Goal: Task Accomplishment & Management: Manage account settings

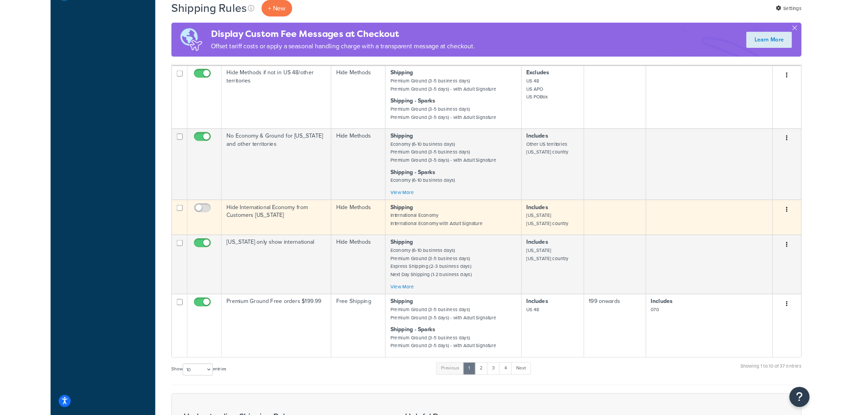
scroll to position [569, 0]
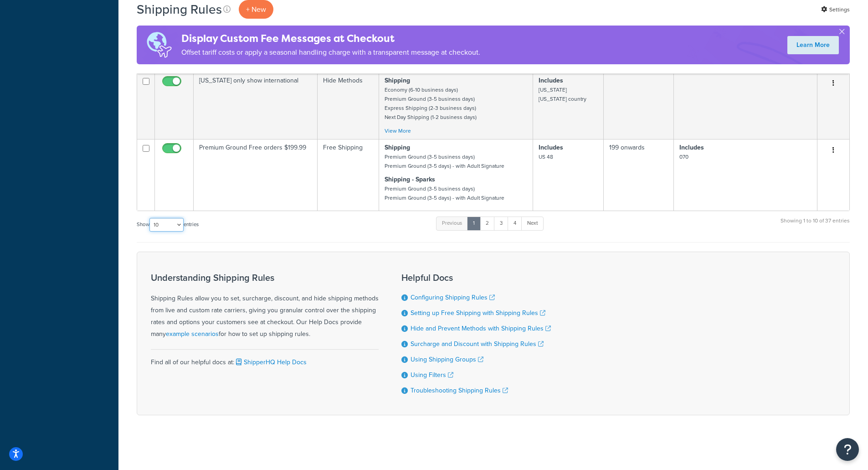
click at [154, 223] on select "10 15 25 50 100 1000" at bounding box center [166, 225] width 34 height 14
select select "100"
click at [150, 218] on select "10 15 25 50 100 1000" at bounding box center [166, 225] width 34 height 14
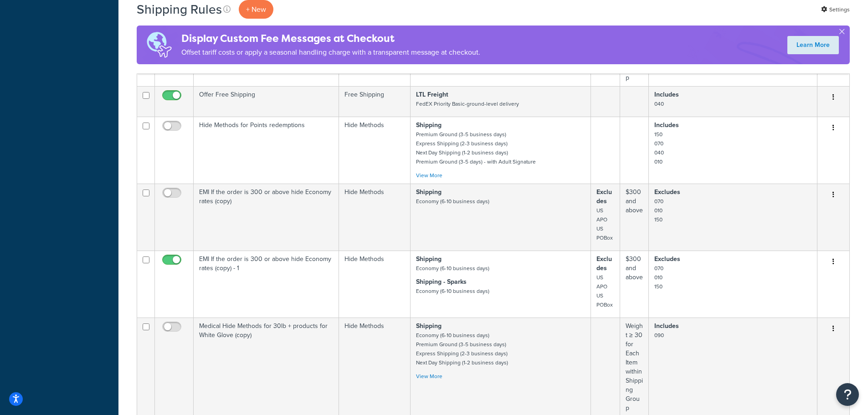
scroll to position [2710, 0]
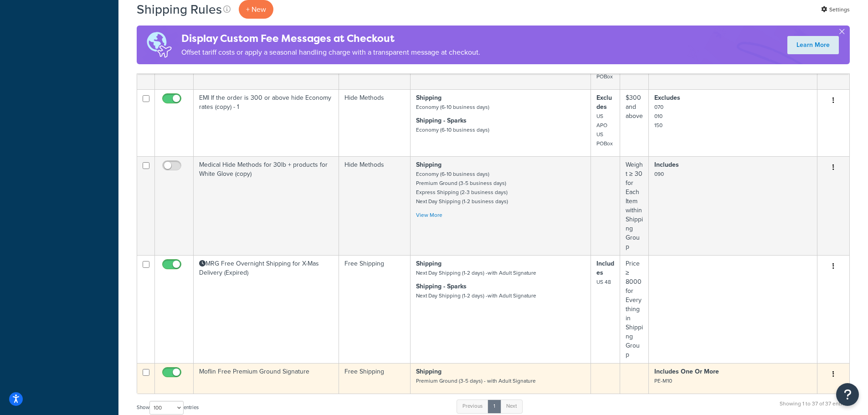
drag, startPoint x: 483, startPoint y: 303, endPoint x: 500, endPoint y: 303, distance: 16.9
click at [483, 377] on small "Premium Ground (3-5 days) - with Adult Signature" at bounding box center [476, 381] width 120 height 8
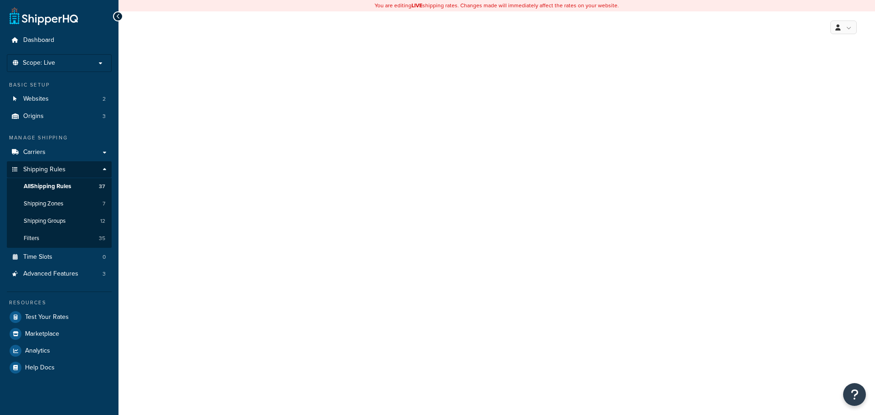
select select "SHIPPING_GROUP"
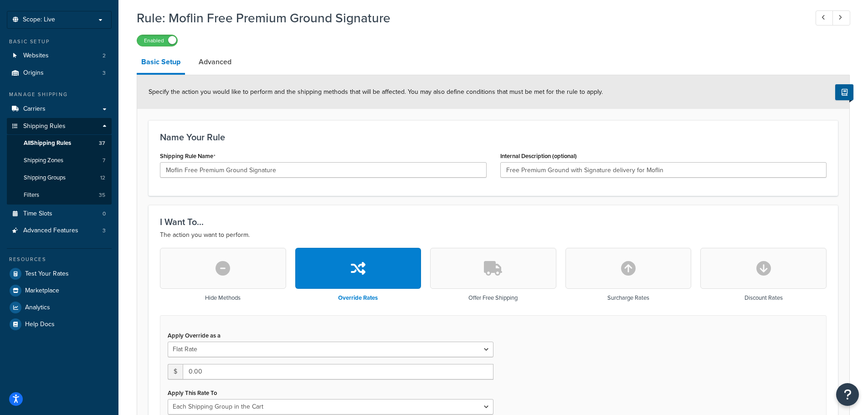
scroll to position [35, 0]
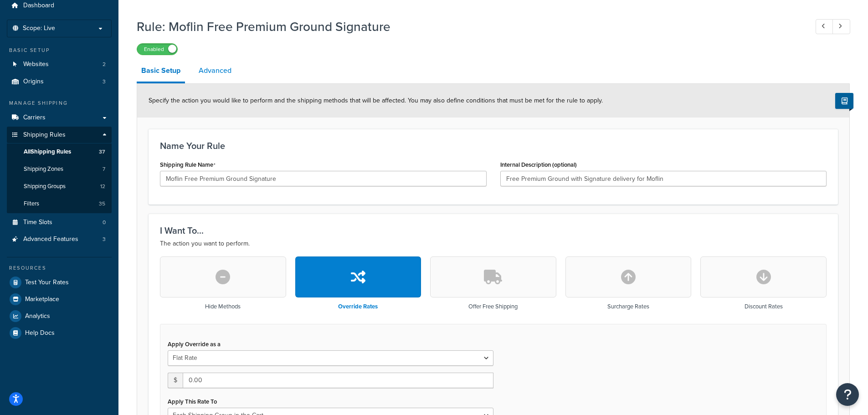
click at [209, 67] on link "Advanced" at bounding box center [215, 71] width 42 height 22
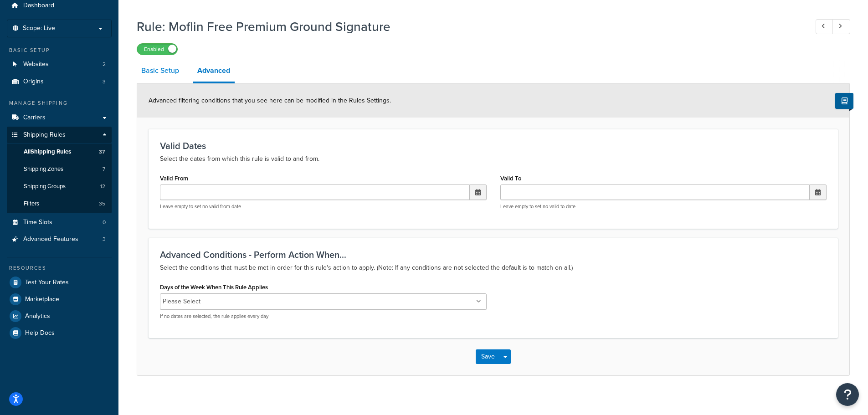
click at [171, 72] on link "Basic Setup" at bounding box center [160, 71] width 47 height 22
select select "SHIPPING_GROUP"
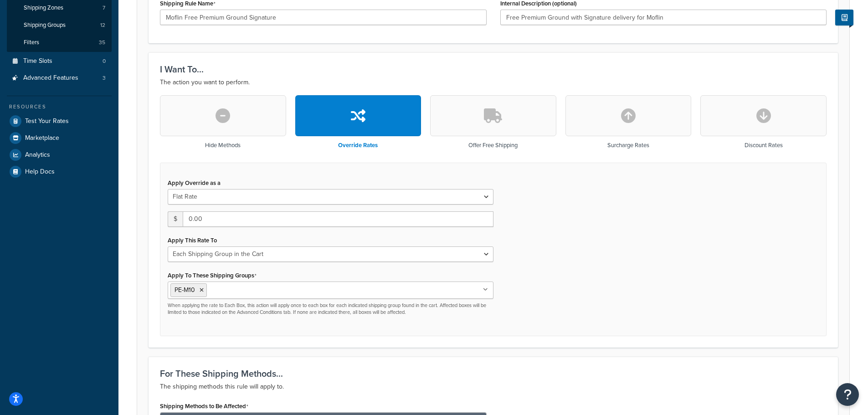
scroll to position [228, 0]
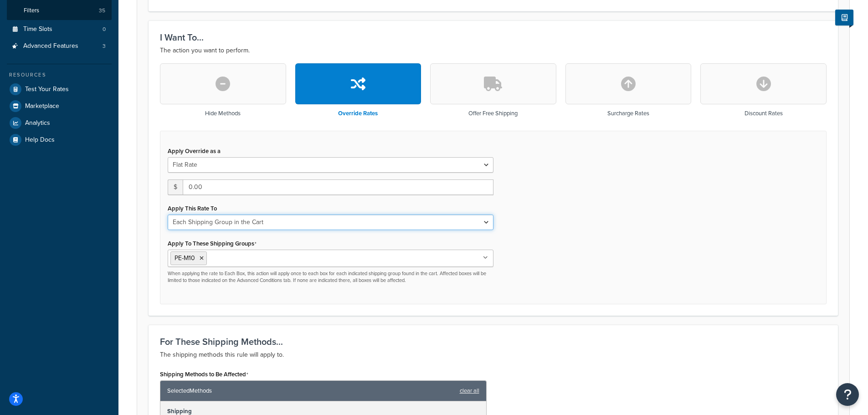
click at [387, 226] on select "Each Shipment in the Cart Each Origin in the Cart Each Shipping Group in the Ca…" at bounding box center [331, 222] width 326 height 15
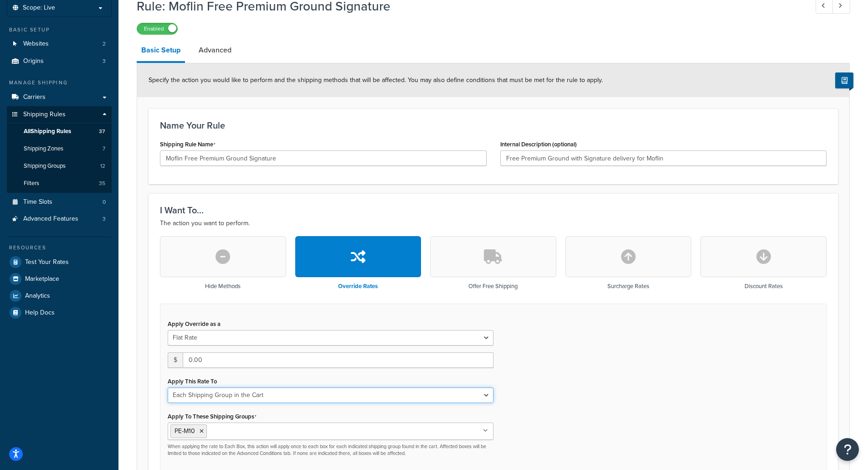
scroll to position [0, 0]
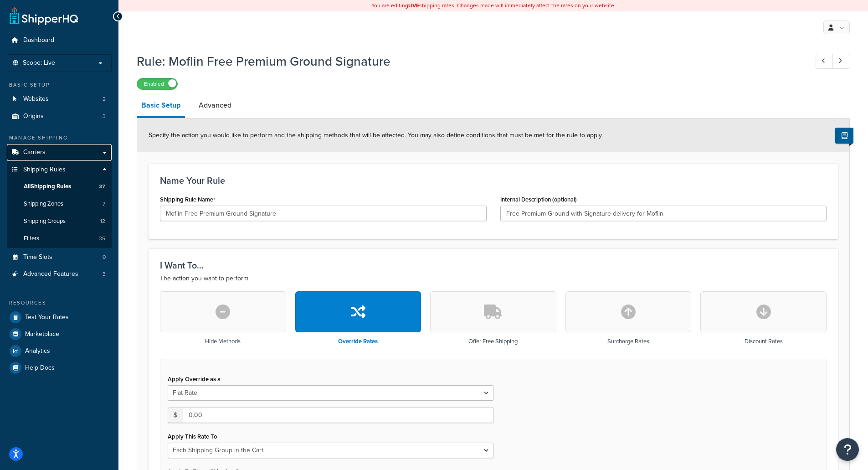
click at [47, 147] on link "Carriers" at bounding box center [59, 152] width 105 height 17
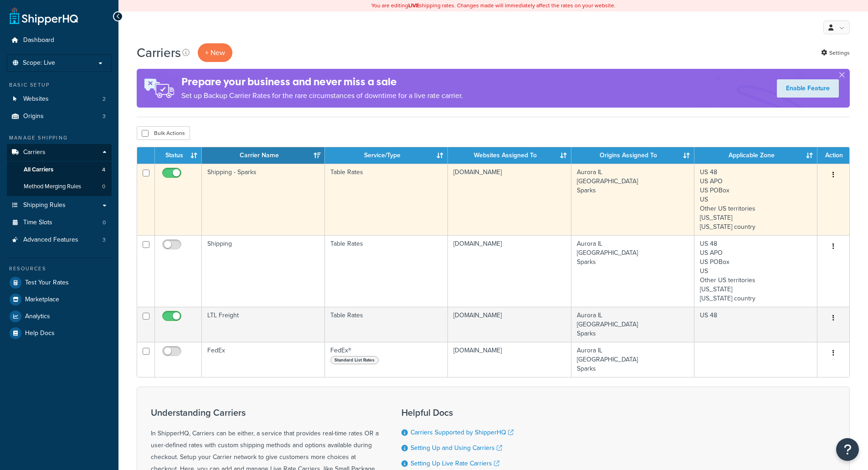
click at [237, 176] on td "Shipping - Sparks" at bounding box center [263, 200] width 123 height 72
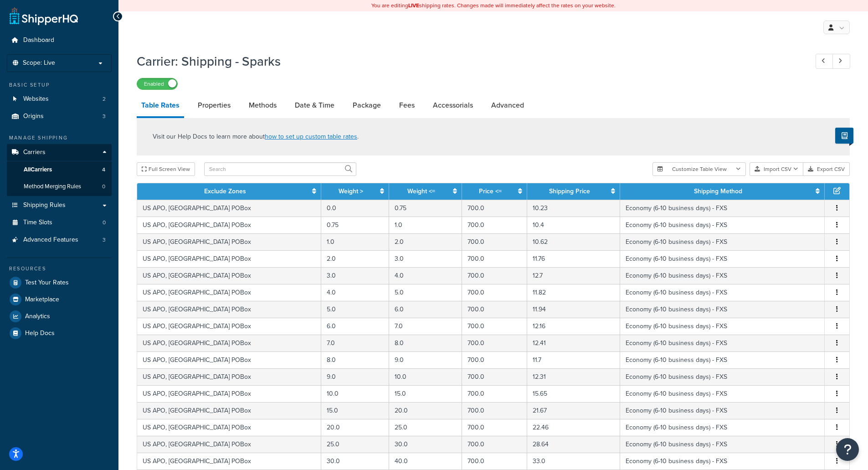
scroll to position [281, 0]
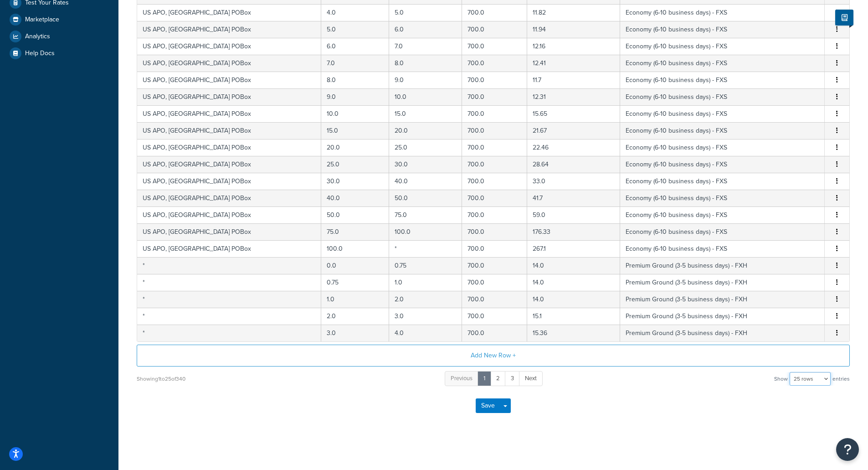
click at [815, 380] on select "10 rows 15 rows 25 rows 50 rows 100 rows 1000 rows" at bounding box center [810, 379] width 41 height 14
select select "1000"
click at [790, 372] on select "10 rows 15 rows 25 rows 50 rows 100 rows 1000 rows" at bounding box center [810, 379] width 41 height 14
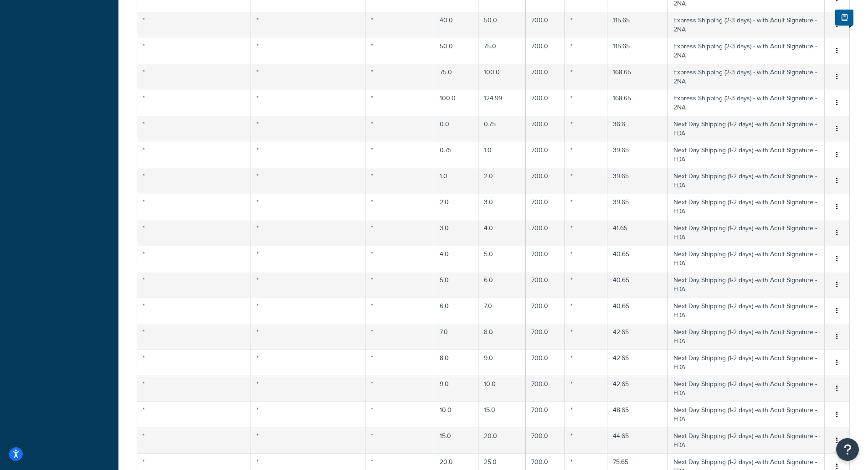
scroll to position [5591, 0]
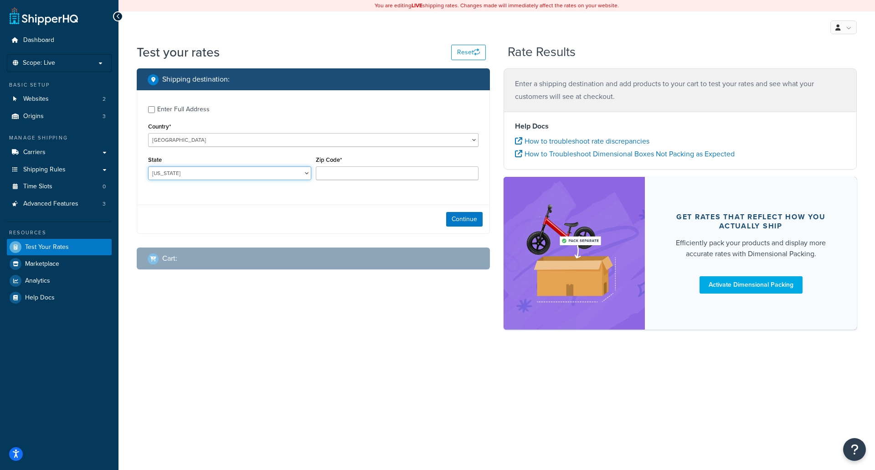
click at [262, 178] on select "Alabama Alaska American Samoa Arizona Arkansas Armed Forces Americas Armed Forc…" at bounding box center [229, 173] width 163 height 14
select select "NJ"
click at [148, 167] on select "Alabama Alaska American Samoa Arizona Arkansas Armed Forces Americas Armed Forc…" at bounding box center [229, 173] width 163 height 14
click at [415, 176] on input "Zip Code*" at bounding box center [397, 173] width 163 height 14
type input "07960"
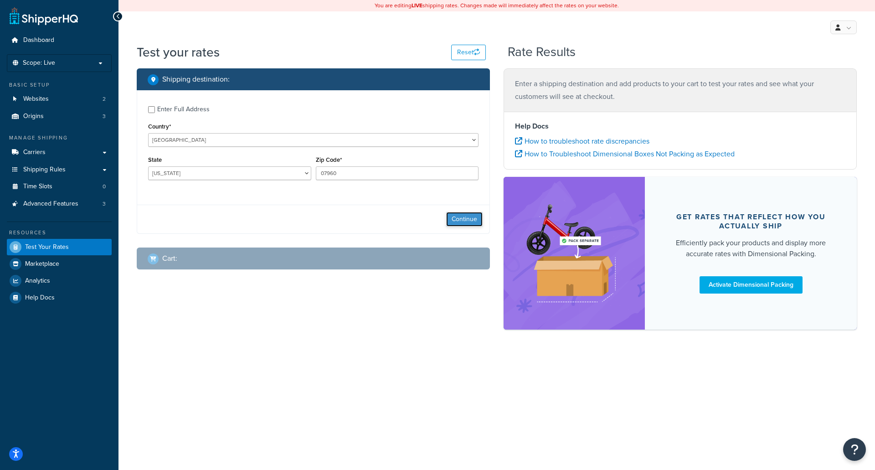
click at [470, 221] on button "Continue" at bounding box center [464, 219] width 36 height 15
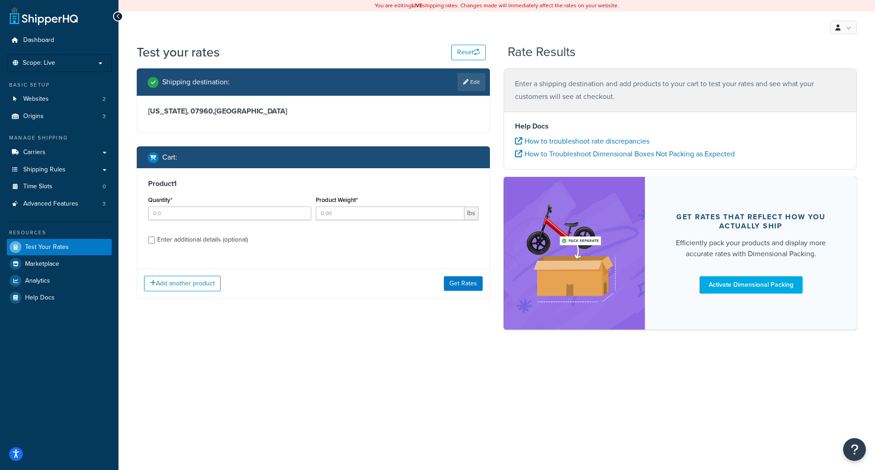
click at [211, 221] on div "Quantity*" at bounding box center [230, 210] width 168 height 33
click at [211, 213] on input "Quantity*" at bounding box center [229, 213] width 163 height 14
type input "1"
click at [301, 210] on input "1" at bounding box center [229, 213] width 163 height 14
click at [345, 221] on div "Product Weight* lbs" at bounding box center [397, 210] width 168 height 33
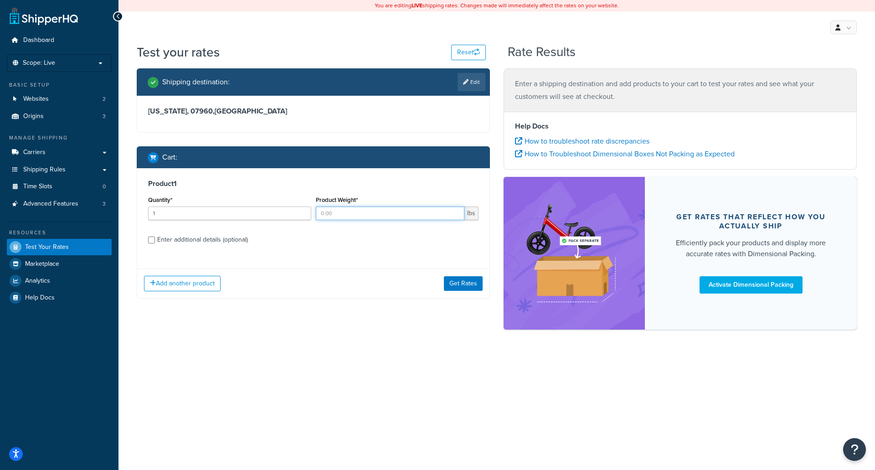
click at [345, 218] on input "Product Weight*" at bounding box center [390, 213] width 149 height 14
type input "420"
click at [206, 242] on div "Enter additional details (optional)" at bounding box center [202, 239] width 91 height 13
click at [155, 242] on input "Enter additional details (optional)" at bounding box center [151, 239] width 7 height 7
checkbox input "true"
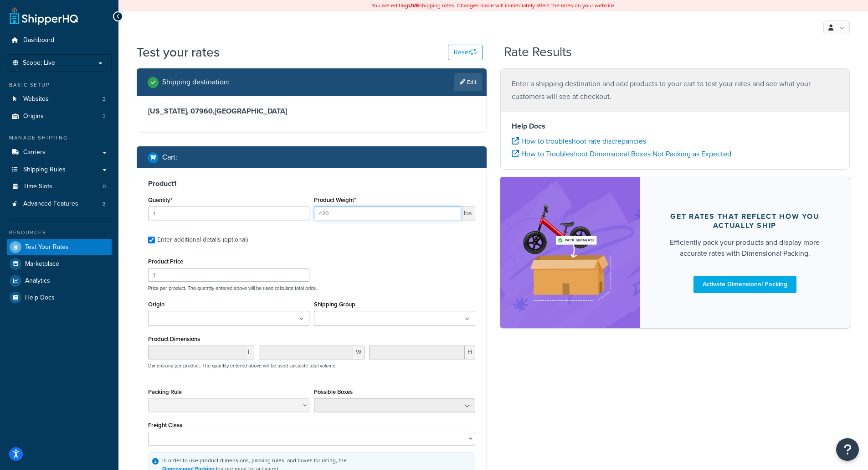
drag, startPoint x: 353, startPoint y: 210, endPoint x: 308, endPoint y: 215, distance: 44.4
click at [308, 215] on div "Quantity* 1 Product Weight* 420 lbs" at bounding box center [312, 210] width 332 height 33
type input "2.78"
drag, startPoint x: 194, startPoint y: 276, endPoint x: 111, endPoint y: 272, distance: 82.6
click at [108, 271] on div "Dashboard Scope: Live Basic Setup Websites 2 Origins 3 Manage Shipping Carriers…" at bounding box center [434, 292] width 868 height 584
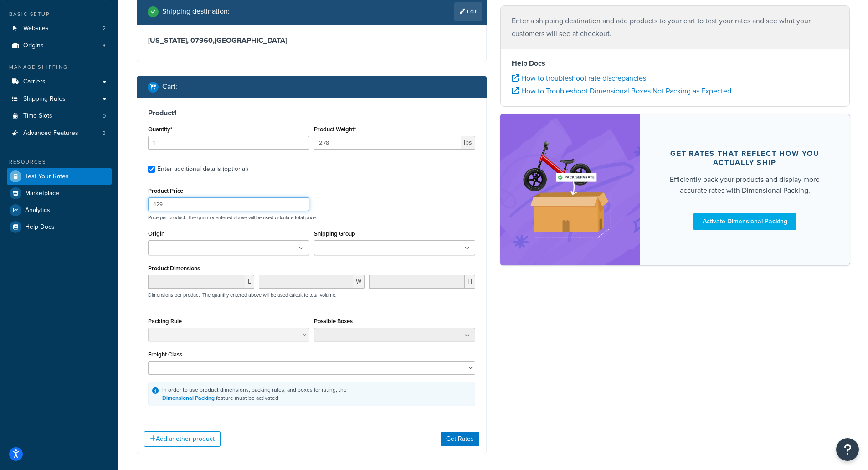
scroll to position [91, 0]
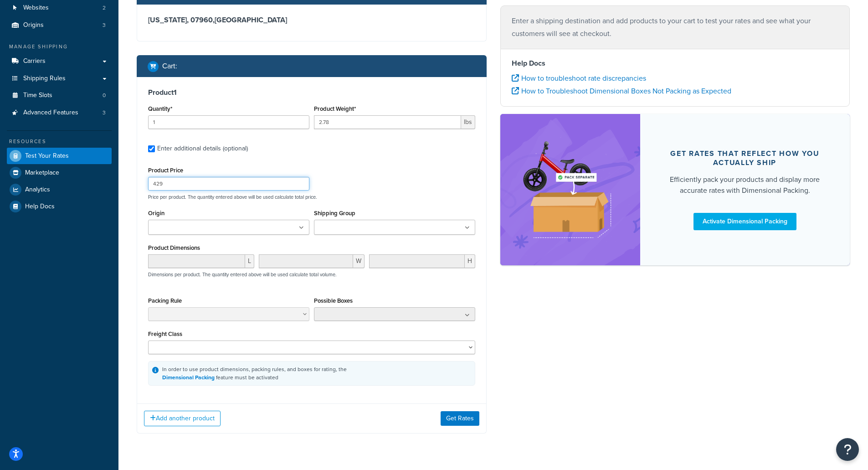
type input "429"
click at [351, 227] on input "Shipping Group" at bounding box center [357, 228] width 81 height 10
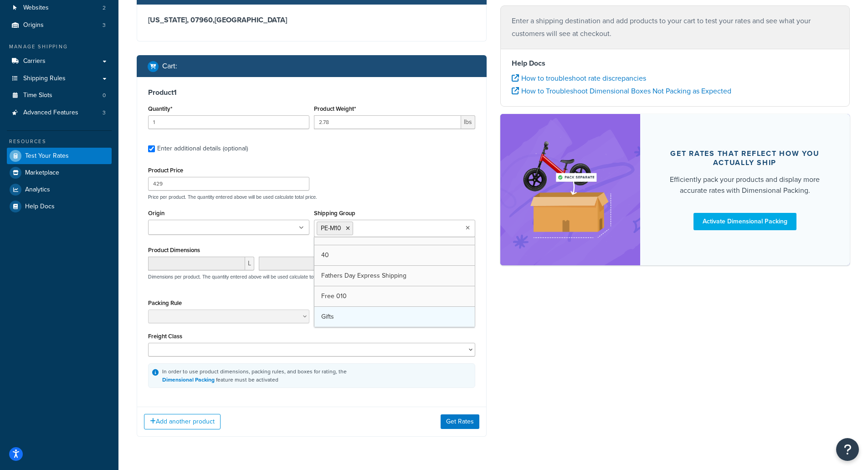
drag, startPoint x: 351, startPoint y: 311, endPoint x: 373, endPoint y: 325, distance: 26.4
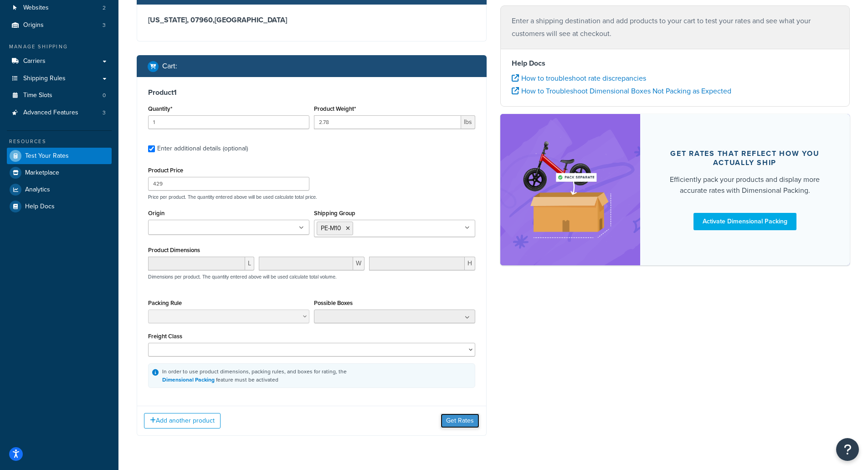
click at [461, 425] on button "Get Rates" at bounding box center [460, 420] width 39 height 15
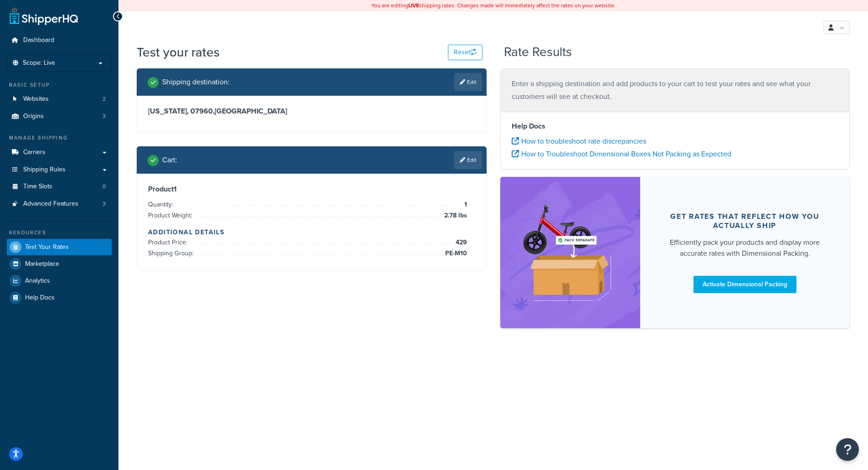
scroll to position [0, 0]
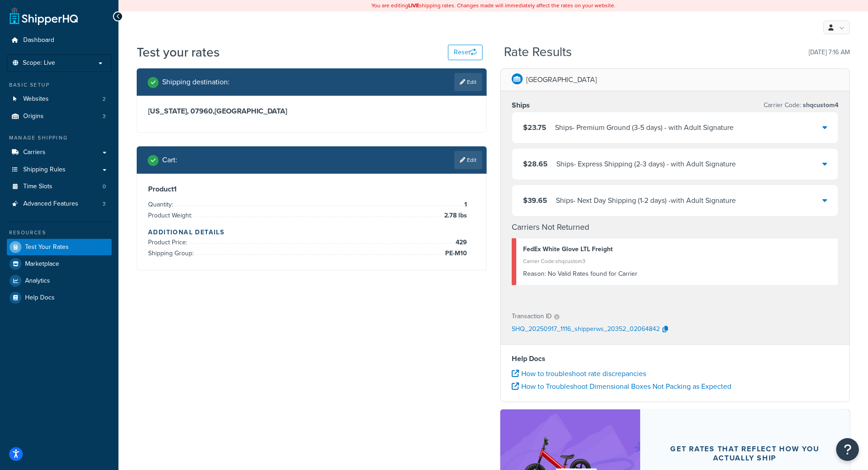
click at [758, 128] on div "$23.75 Ships - Premium Ground (3-5 days) - with Adult Signature" at bounding box center [675, 127] width 326 height 31
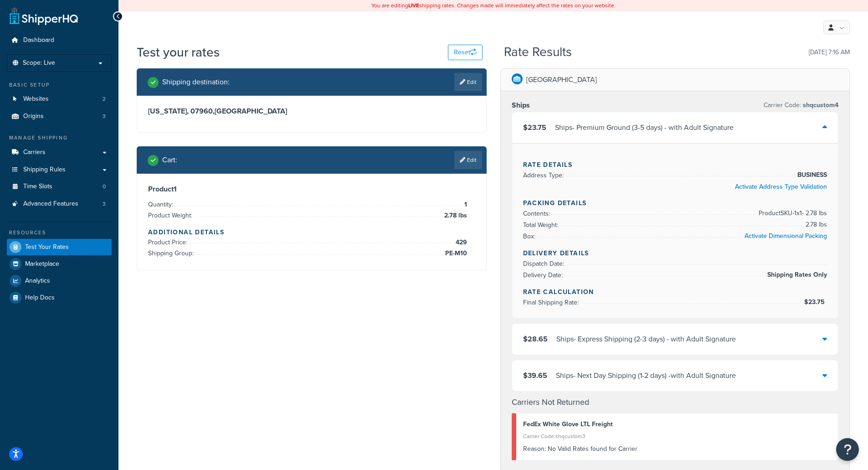
click at [758, 128] on div "$23.75 Ships - Premium Ground (3-5 days) - with Adult Signature" at bounding box center [675, 127] width 326 height 31
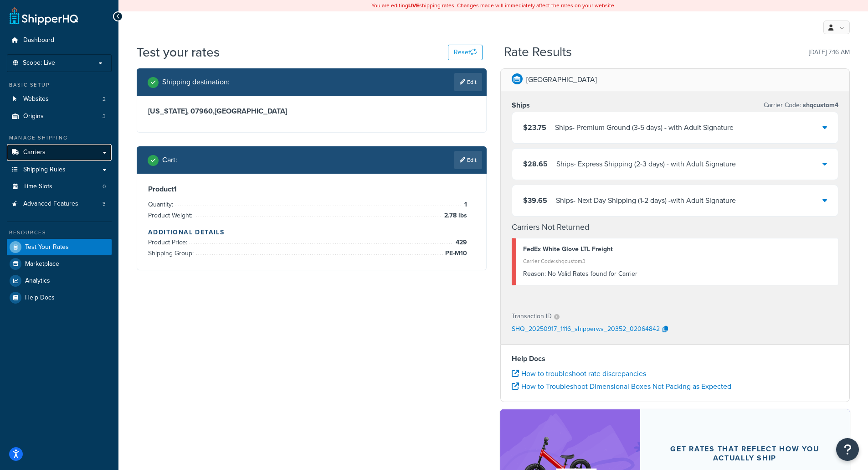
click at [60, 150] on link "Carriers" at bounding box center [59, 152] width 105 height 17
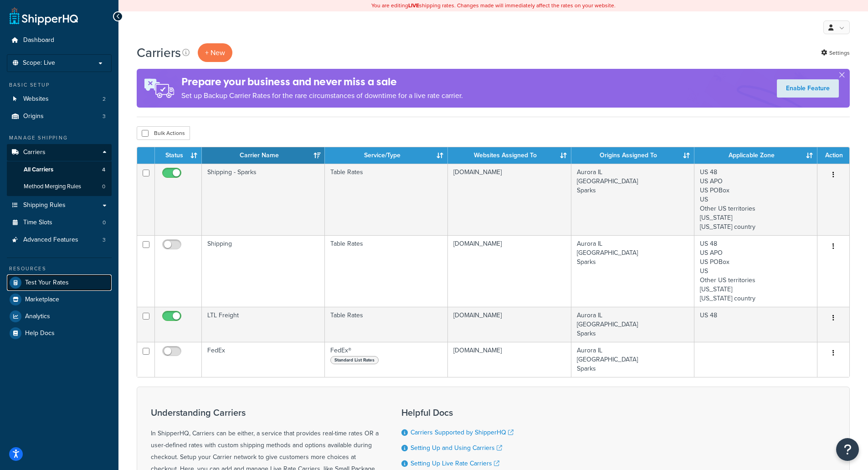
click at [56, 283] on span "Test Your Rates" at bounding box center [47, 283] width 44 height 8
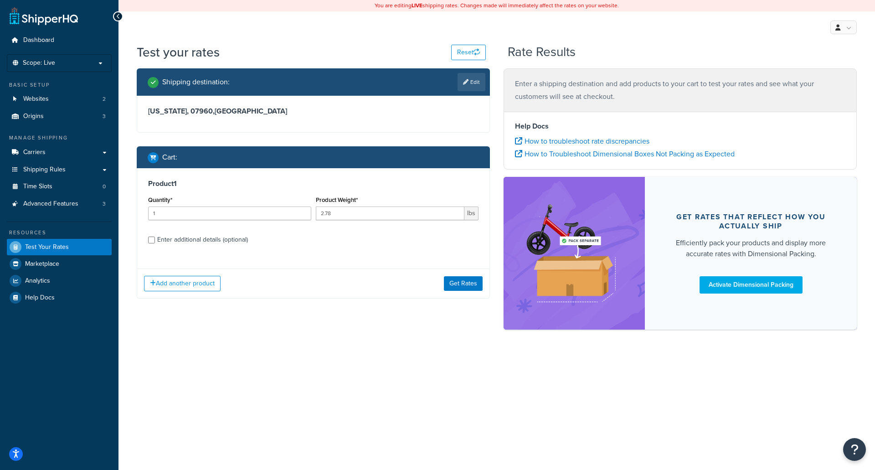
click at [156, 243] on div "Enter additional details (optional)" at bounding box center [313, 238] width 330 height 15
click at [154, 239] on input "Enter additional details (optional)" at bounding box center [151, 239] width 7 height 7
checkbox input "true"
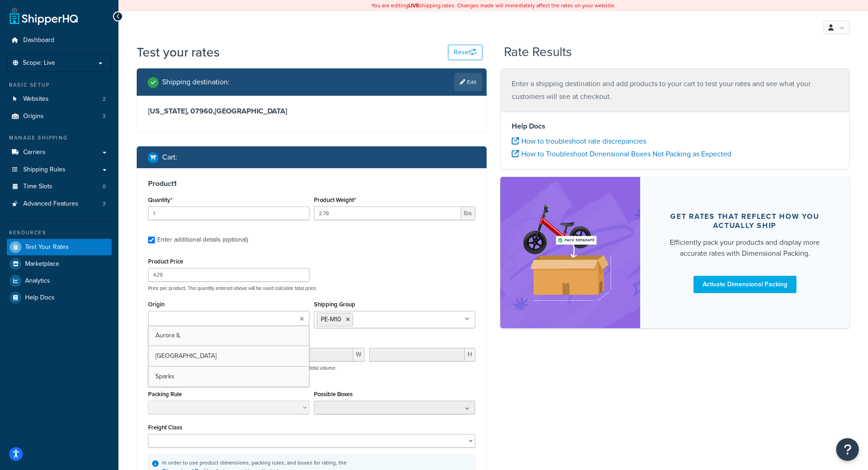
click at [230, 319] on ul at bounding box center [228, 318] width 161 height 15
click at [529, 374] on div "Shipping destination : Edit New Jersey, 07960 , United States Cart : Product 1 …" at bounding box center [493, 304] width 727 height 472
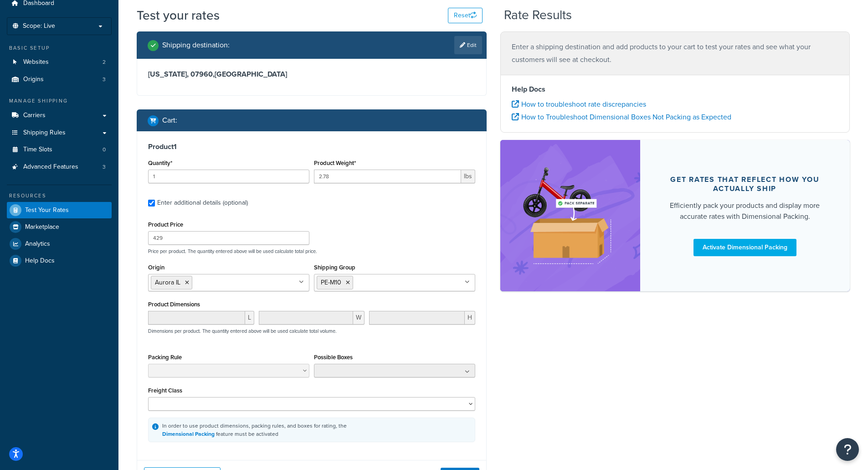
scroll to position [91, 0]
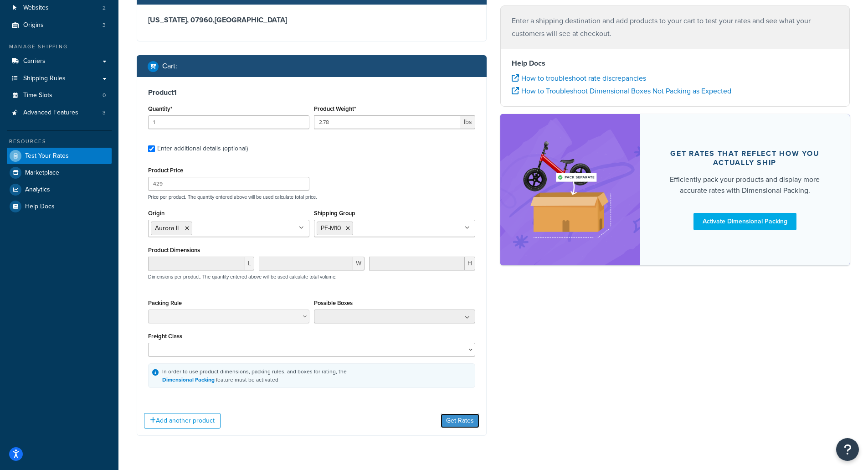
click at [456, 419] on button "Get Rates" at bounding box center [460, 420] width 39 height 15
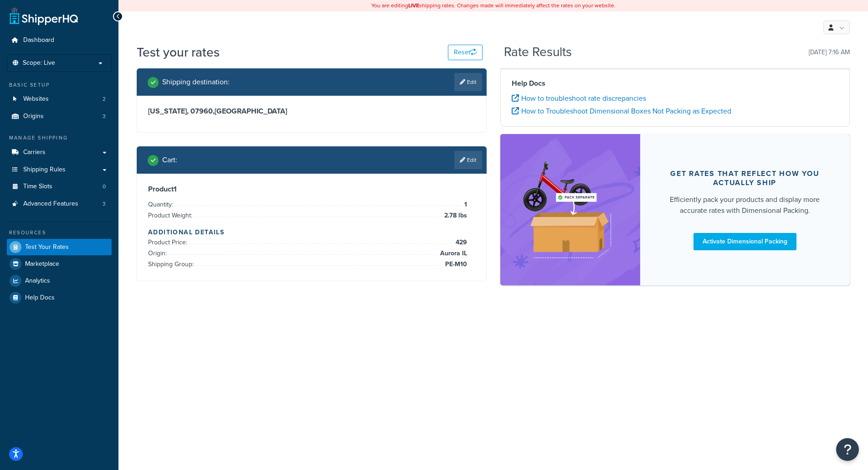
scroll to position [0, 0]
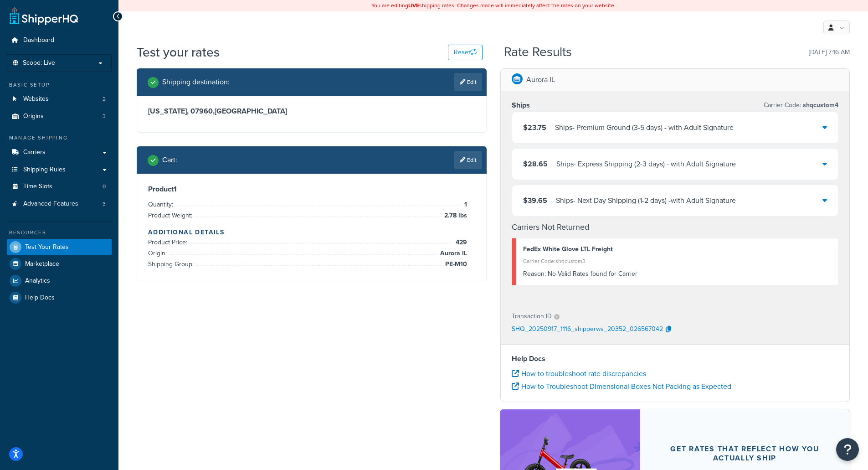
click at [661, 128] on div "Ships - Premium Ground (3-5 days) - with Adult Signature" at bounding box center [644, 127] width 179 height 13
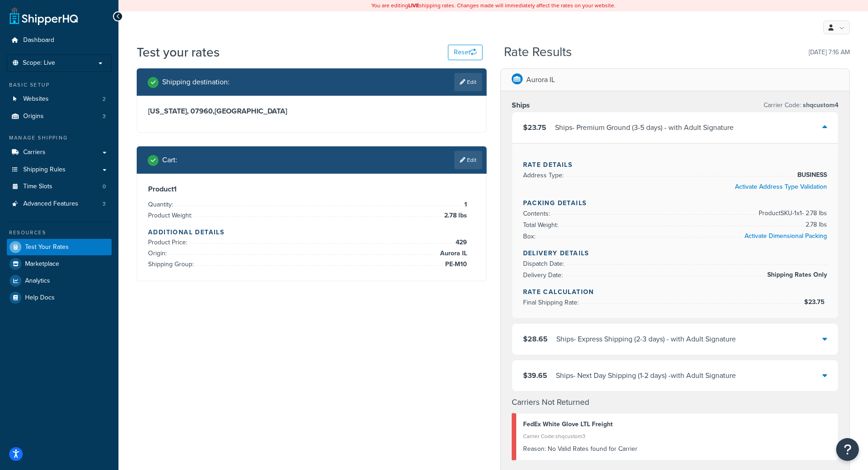
click at [661, 128] on div "Ships - Premium Ground (3-5 days) - with Adult Signature" at bounding box center [644, 127] width 179 height 13
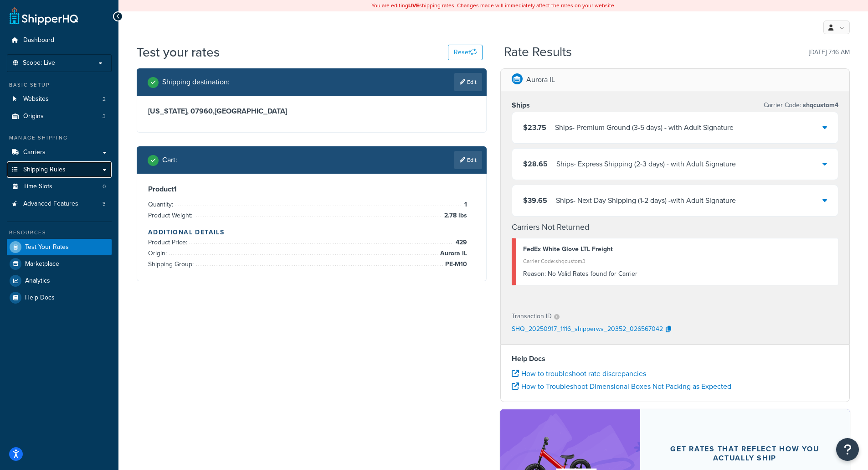
click at [75, 167] on link "Shipping Rules" at bounding box center [59, 169] width 105 height 17
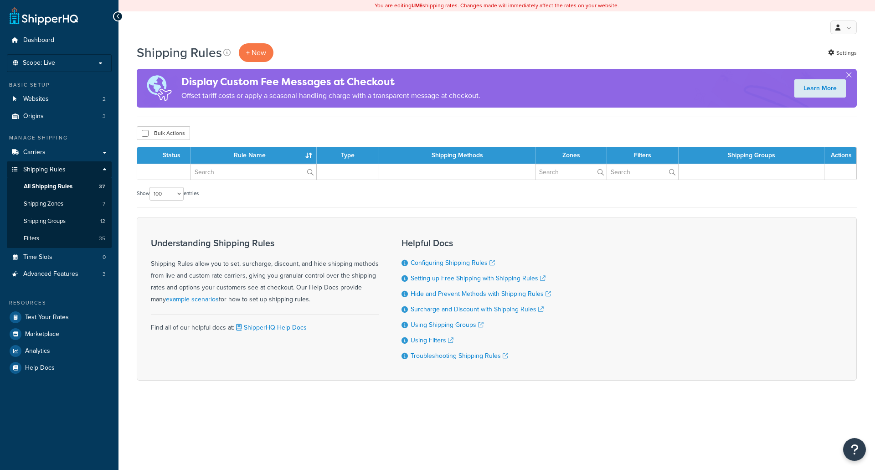
select select "100"
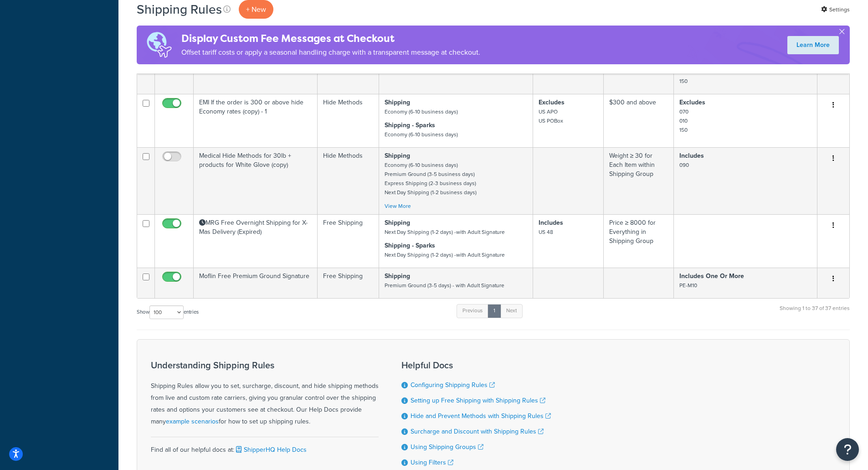
scroll to position [1999, 0]
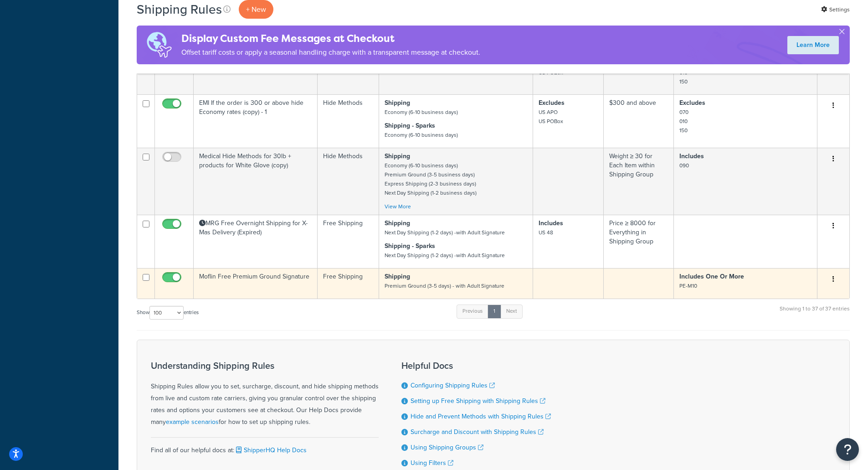
click at [262, 282] on td "Moflin Free Premium Ground Signature" at bounding box center [256, 283] width 124 height 31
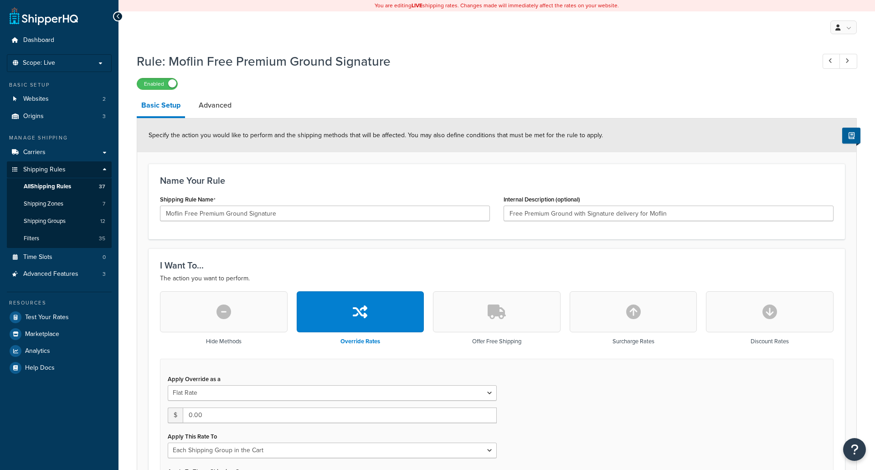
select select "SHIPPING_GROUP"
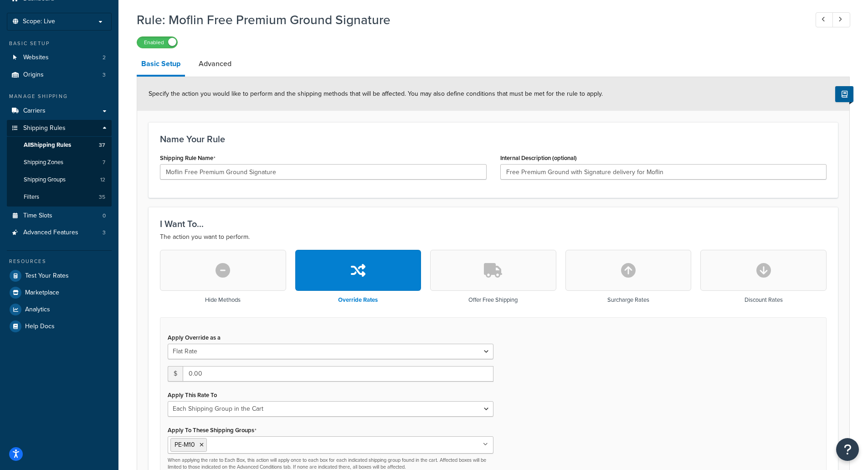
scroll to position [26, 0]
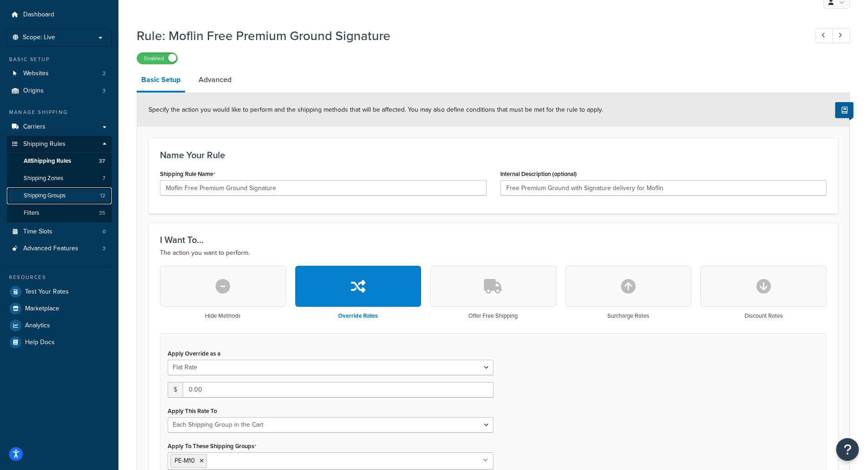
click at [78, 195] on link "Shipping Groups 12" at bounding box center [59, 195] width 105 height 17
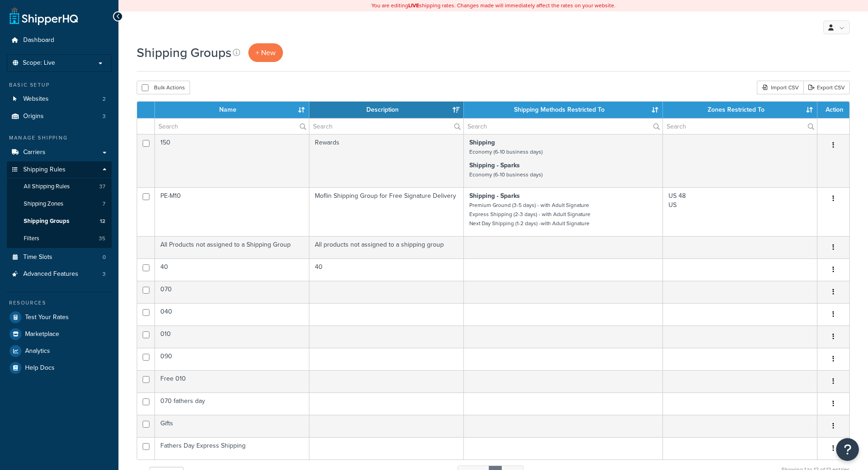
select select "15"
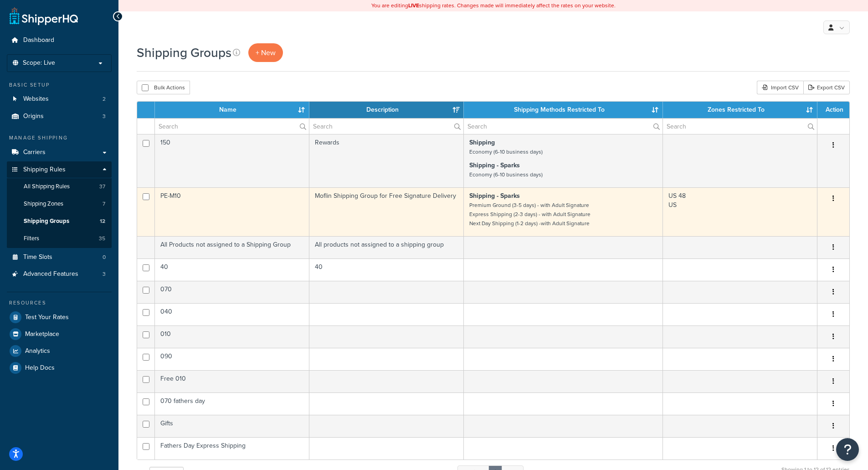
click at [247, 206] on td "PE-M10" at bounding box center [232, 211] width 154 height 49
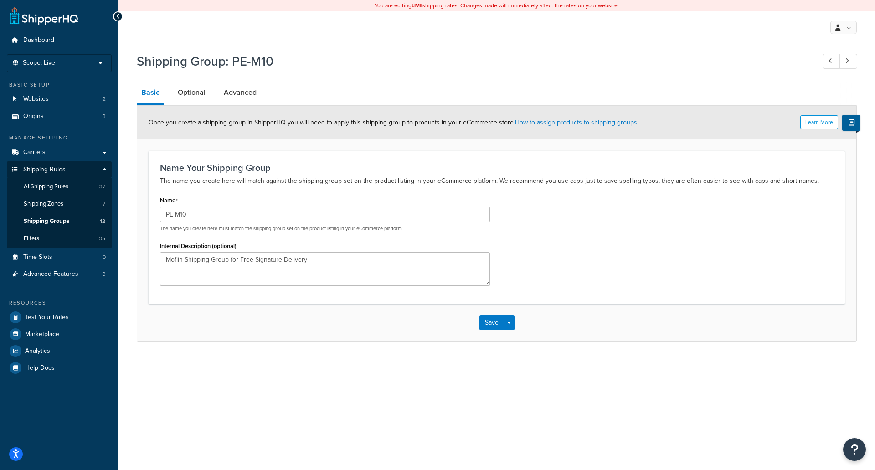
drag, startPoint x: 193, startPoint y: 96, endPoint x: 195, endPoint y: 81, distance: 15.1
click at [193, 96] on link "Optional" at bounding box center [191, 93] width 37 height 22
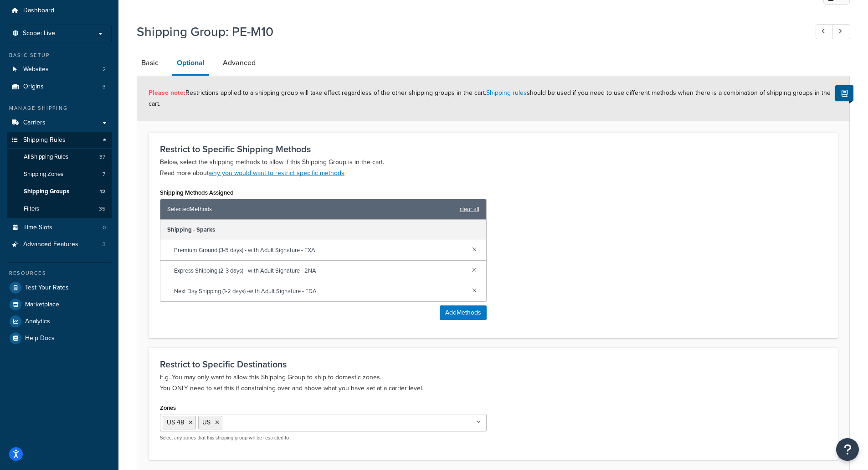
scroll to position [46, 0]
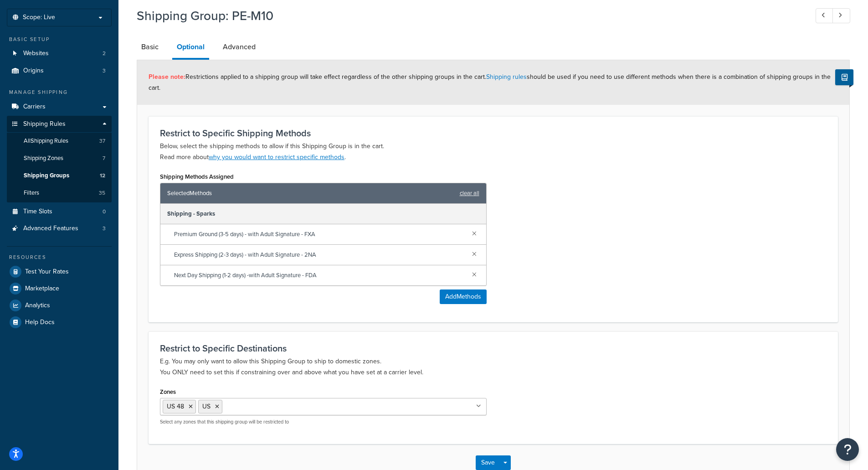
click at [249, 46] on link "Advanced" at bounding box center [239, 47] width 42 height 22
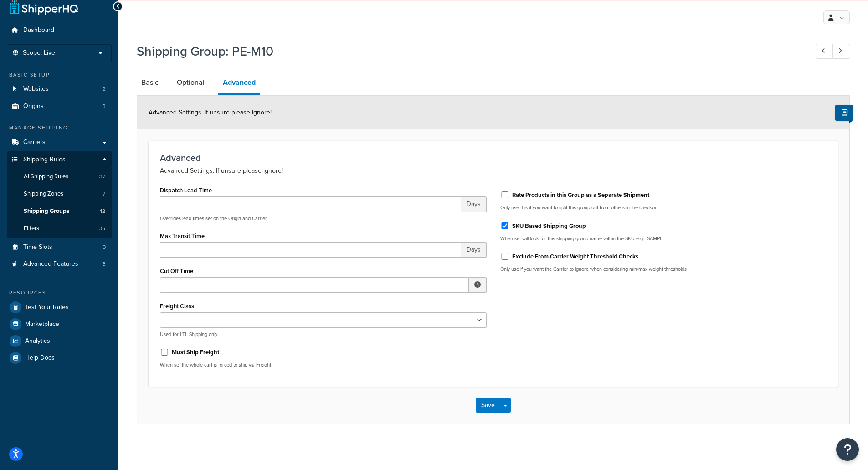
scroll to position [11, 0]
click at [92, 138] on link "Carriers" at bounding box center [59, 142] width 105 height 17
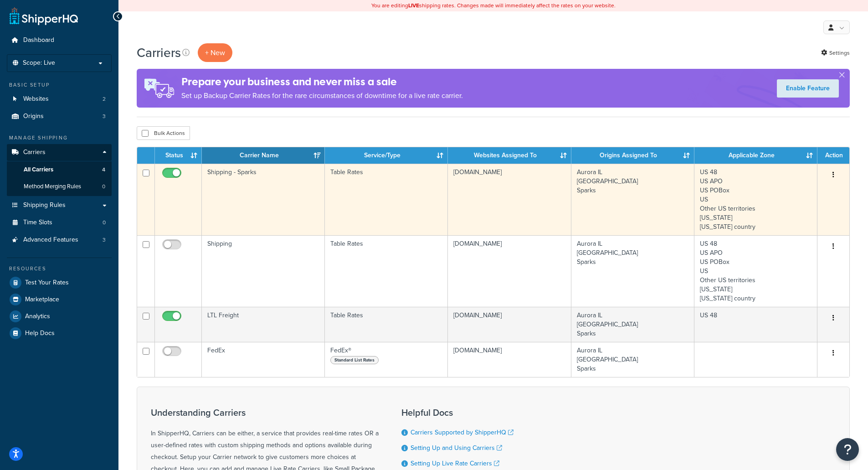
click at [279, 190] on td "Shipping - Sparks" at bounding box center [263, 200] width 123 height 72
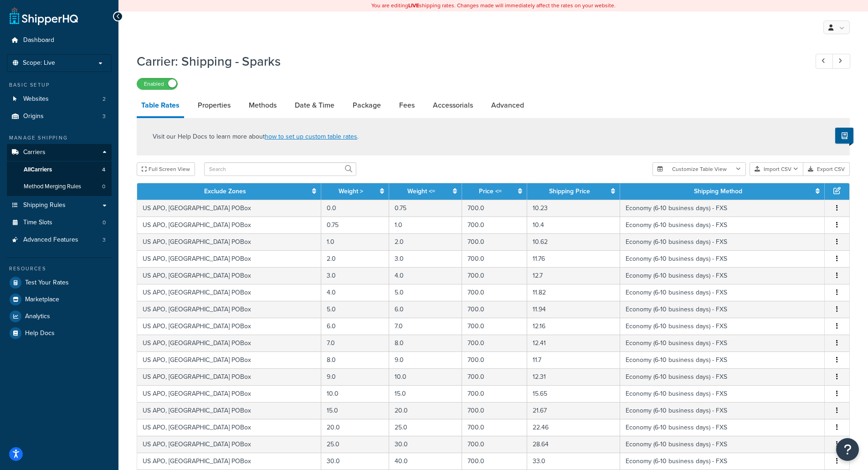
scroll to position [281, 0]
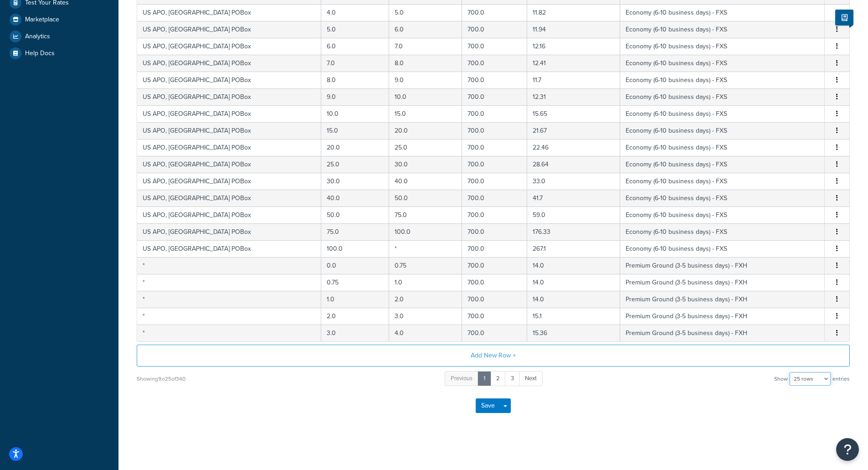
click at [827, 376] on select "10 rows 15 rows 25 rows 50 rows 100 rows 1000 rows" at bounding box center [810, 379] width 41 height 14
select select "1000"
click at [790, 372] on select "10 rows 15 rows 25 rows 50 rows 100 rows 1000 rows" at bounding box center [810, 379] width 41 height 14
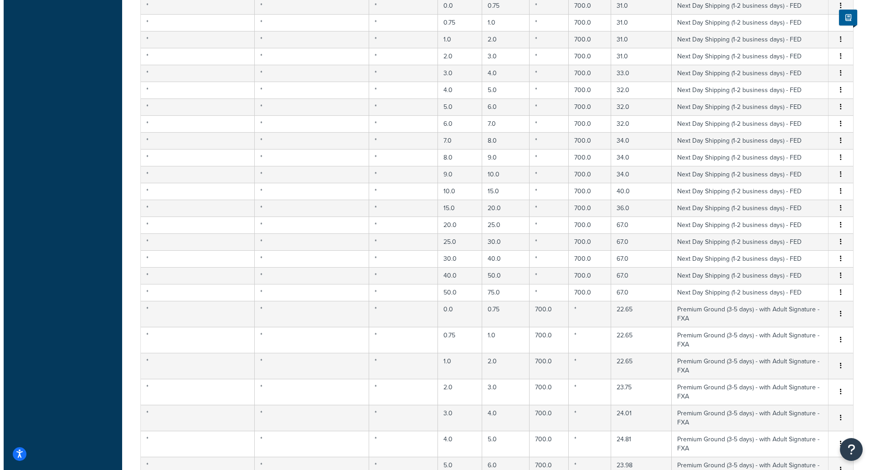
scroll to position [5591, 0]
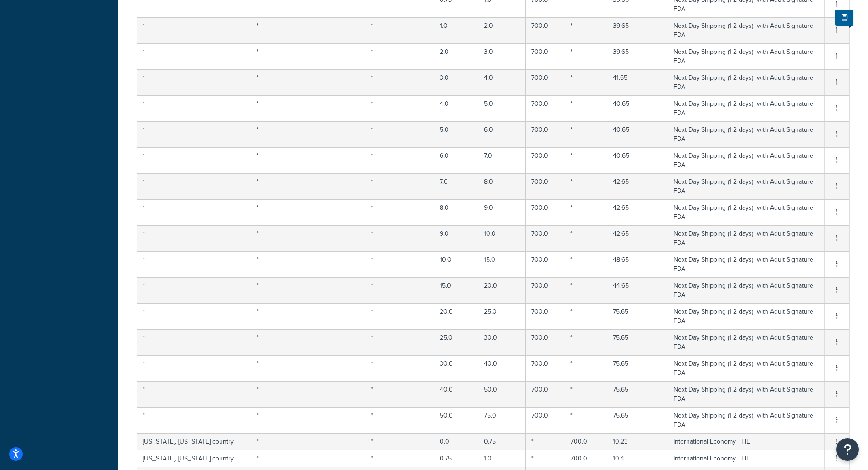
select select "182170"
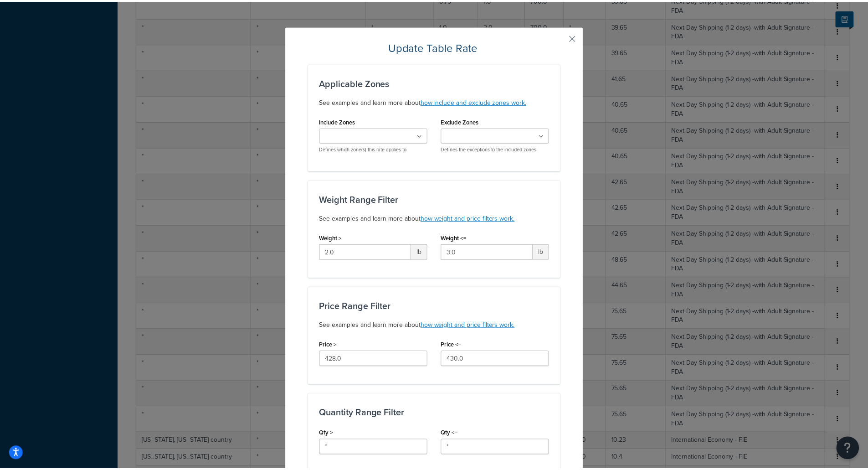
scroll to position [0, 0]
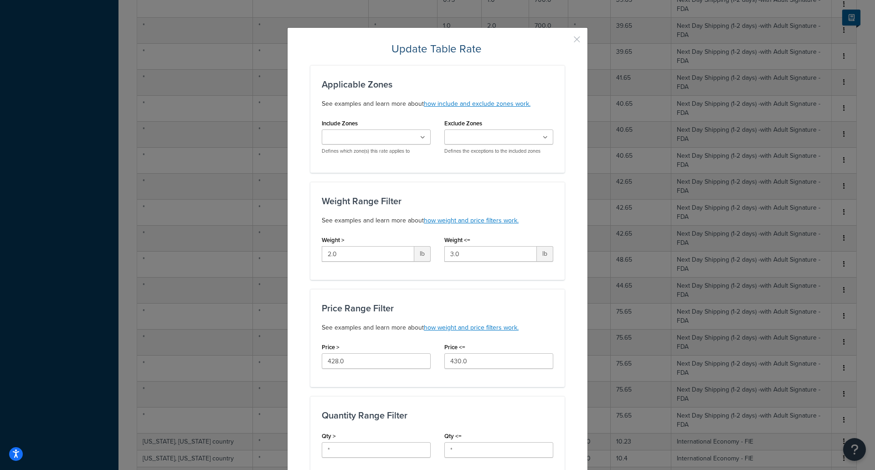
drag, startPoint x: 572, startPoint y: 39, endPoint x: 568, endPoint y: 36, distance: 5.2
click at [564, 41] on button "button" at bounding box center [563, 42] width 2 height 2
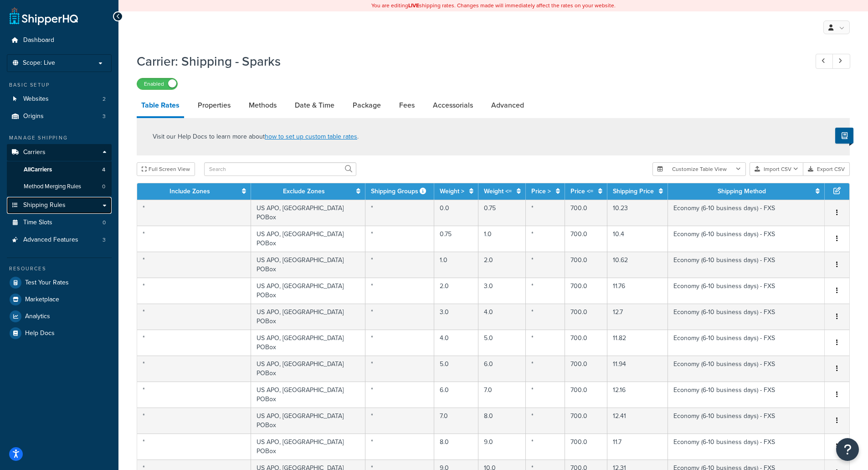
click at [97, 206] on link "Shipping Rules" at bounding box center [59, 205] width 105 height 17
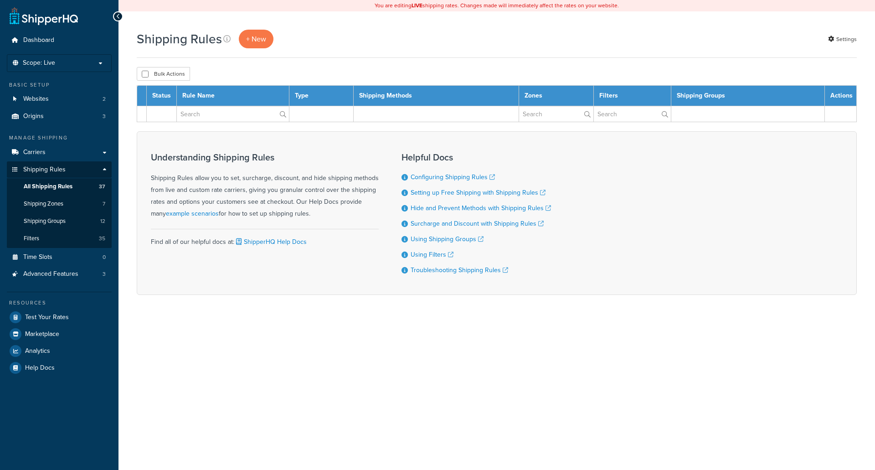
select select "100"
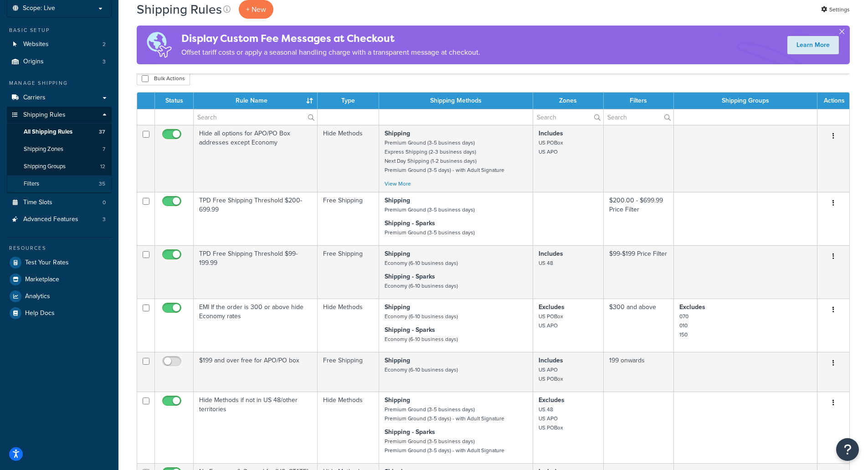
scroll to position [46, 0]
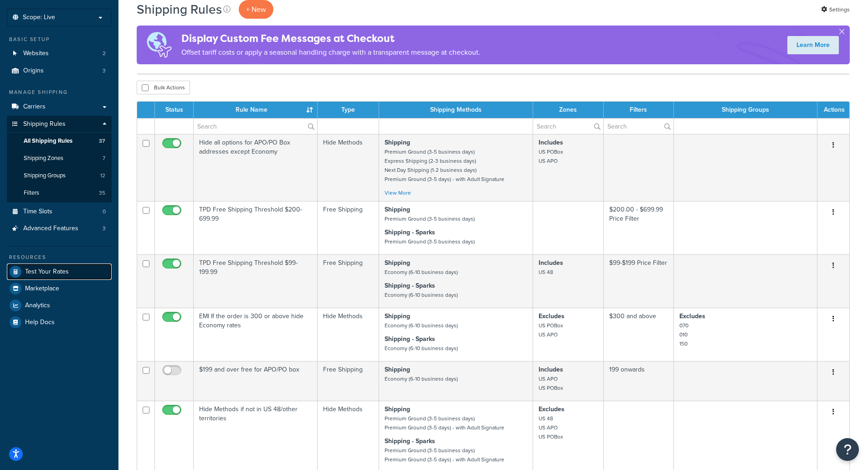
click at [59, 268] on span "Test Your Rates" at bounding box center [47, 272] width 44 height 8
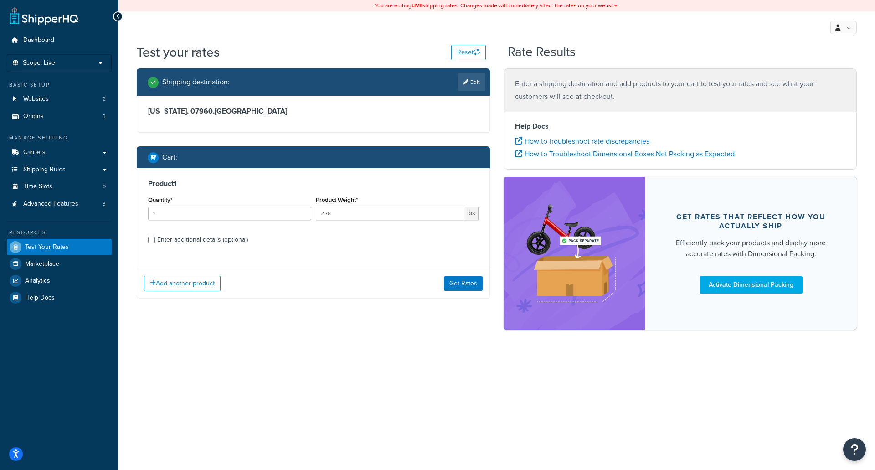
click at [168, 241] on div "Enter additional details (optional)" at bounding box center [202, 239] width 91 height 13
click at [155, 241] on input "Enter additional details (optional)" at bounding box center [151, 239] width 7 height 7
checkbox input "true"
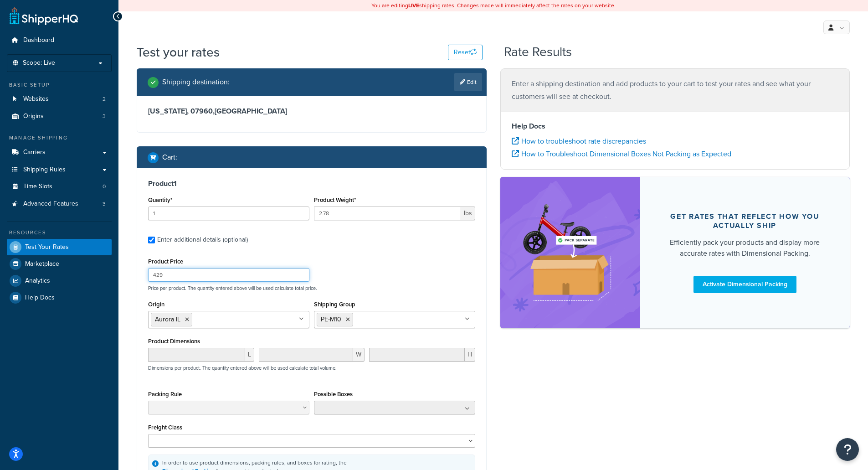
click at [214, 279] on input "429" at bounding box center [228, 275] width 161 height 14
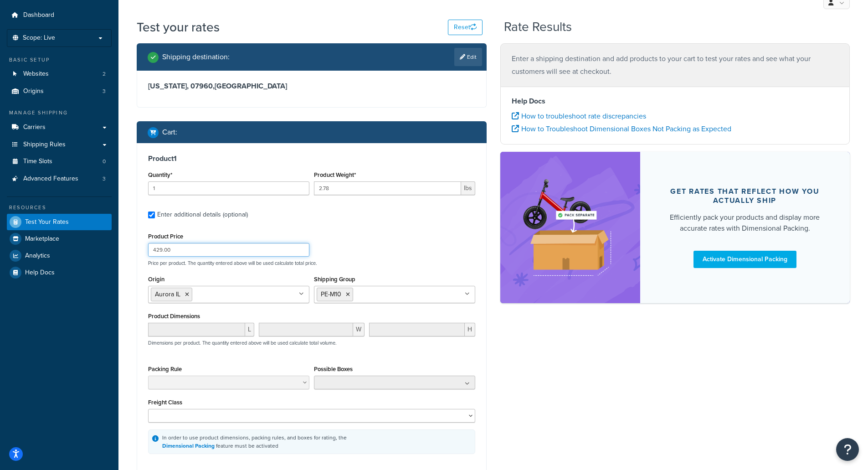
scroll to position [46, 0]
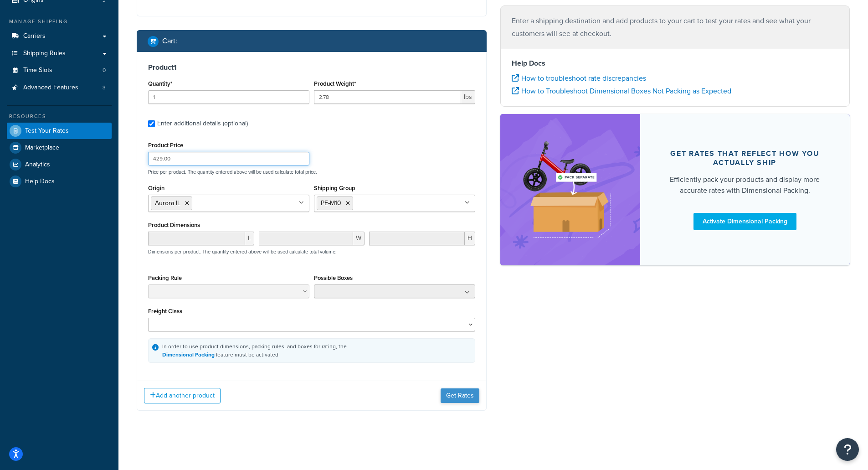
type input "429.00"
click at [469, 396] on button "Get Rates" at bounding box center [460, 395] width 39 height 15
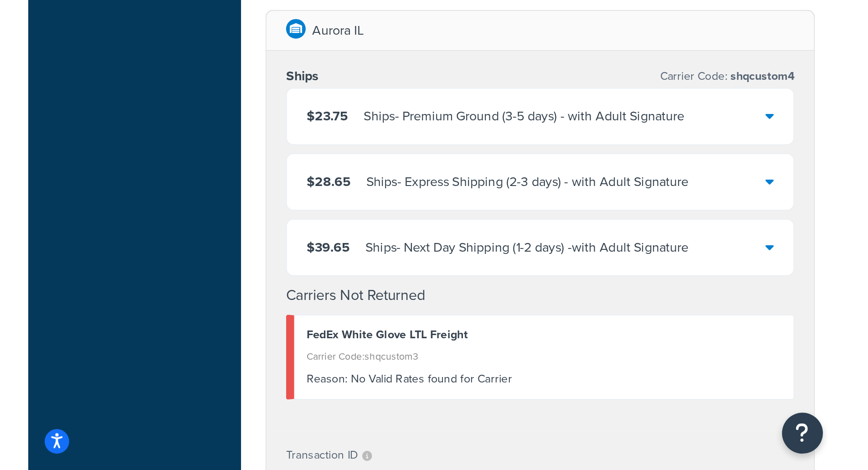
scroll to position [145, 0]
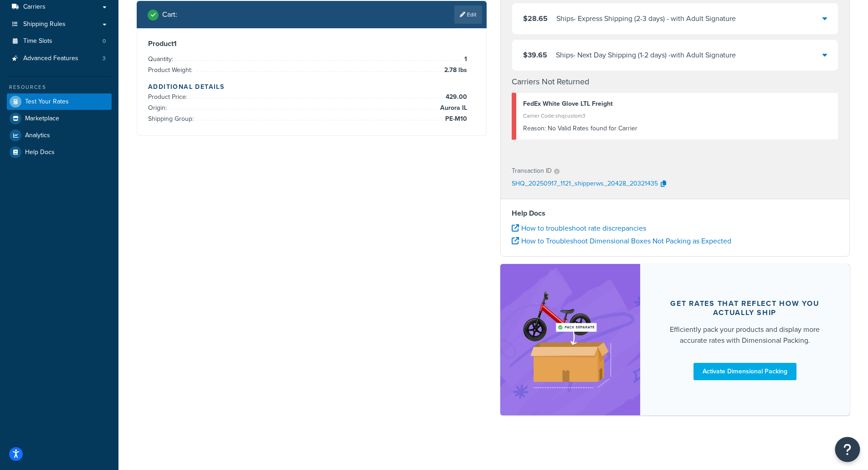
click at [850, 452] on icon "Open Resource Center" at bounding box center [847, 449] width 9 height 13
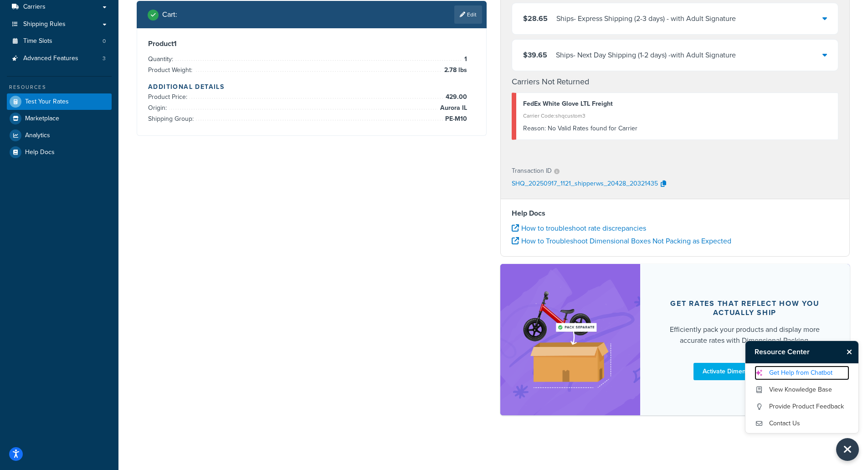
click at [793, 373] on link "Get Help from Chatbot" at bounding box center [801, 372] width 95 height 15
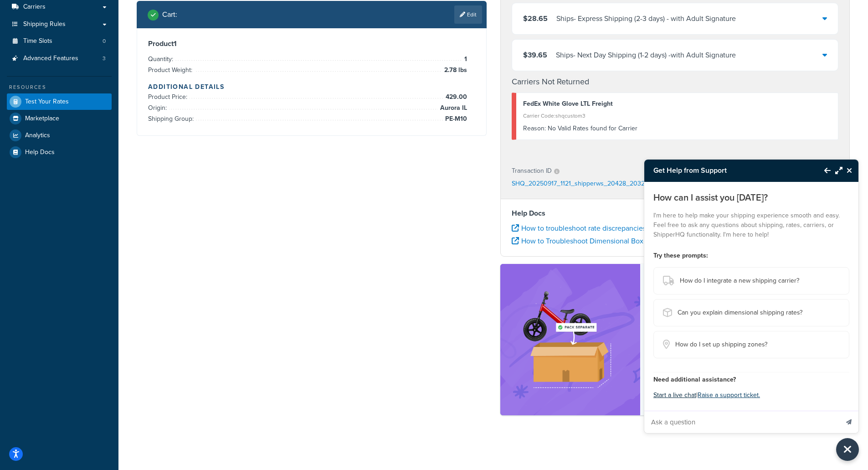
click at [672, 394] on button "Start a live chat" at bounding box center [674, 395] width 43 height 13
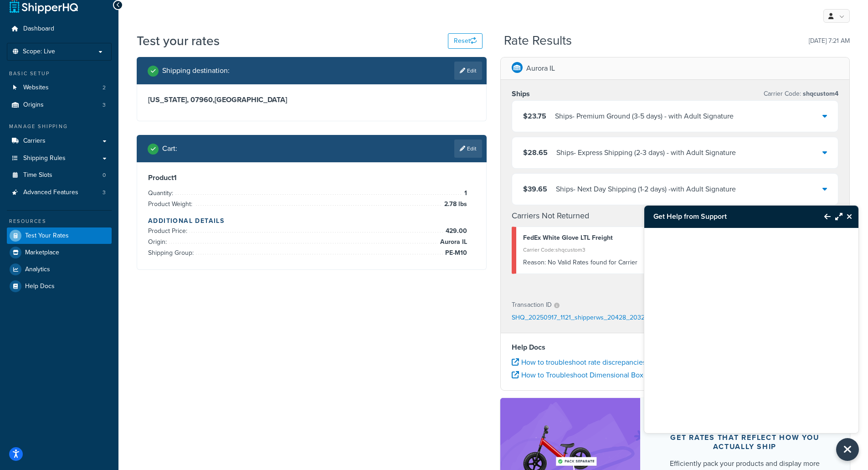
scroll to position [0, 0]
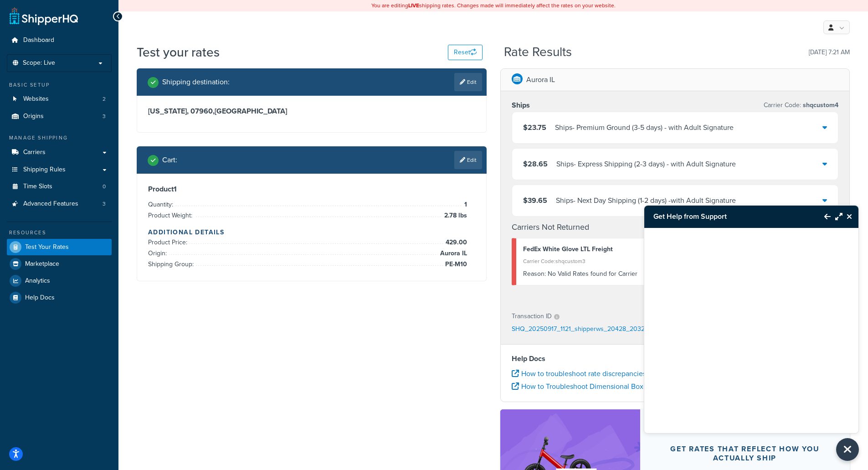
click at [788, 313] on div at bounding box center [751, 319] width 214 height 182
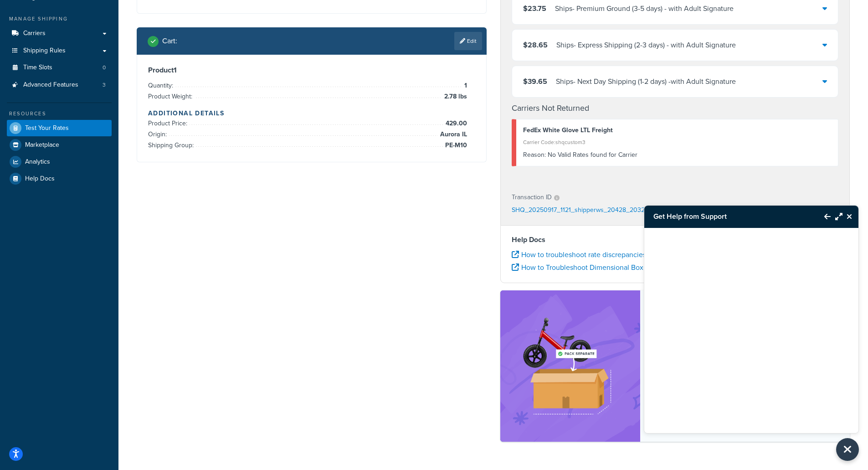
scroll to position [137, 0]
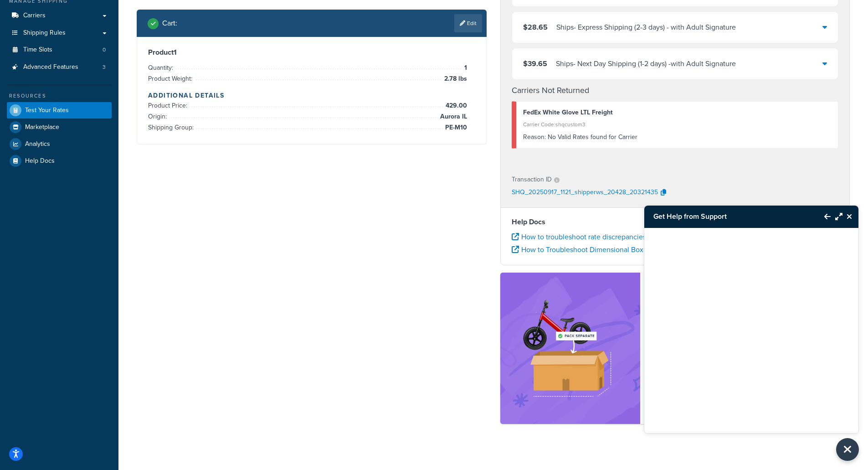
click at [828, 217] on icon "Back to Resource Center" at bounding box center [827, 216] width 6 height 7
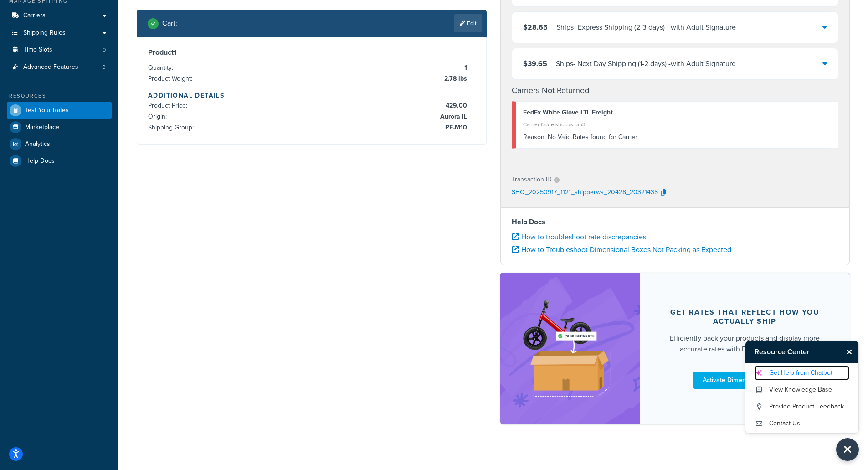
click at [798, 373] on link "Get Help from Chatbot" at bounding box center [801, 372] width 95 height 15
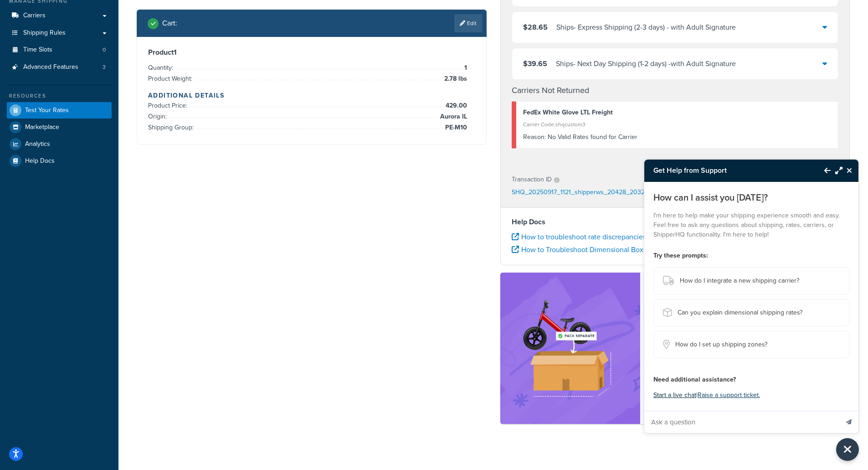
click at [684, 396] on button "Start a live chat" at bounding box center [674, 395] width 43 height 13
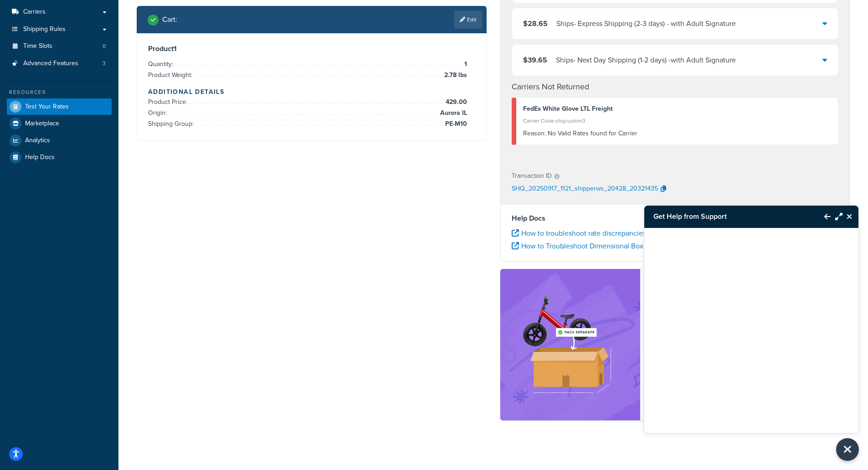
scroll to position [145, 0]
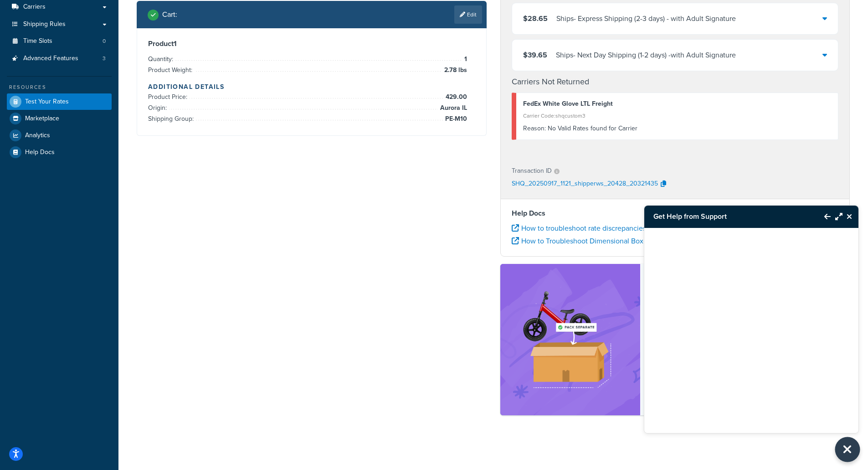
click at [848, 441] on button "Close Resource Center" at bounding box center [847, 449] width 25 height 25
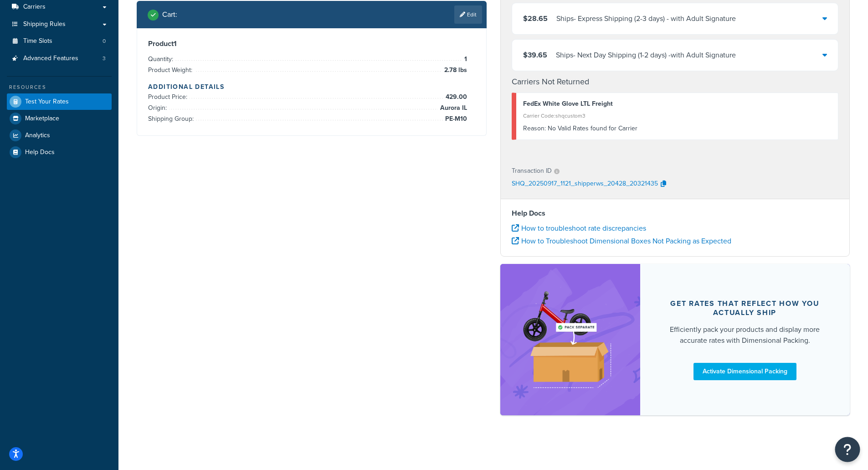
click at [849, 448] on icon "Open Resource Center" at bounding box center [847, 449] width 9 height 13
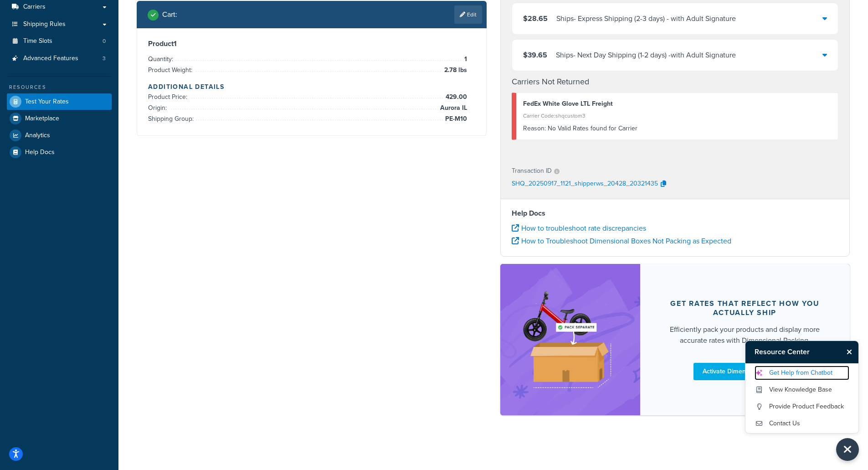
click at [792, 371] on link "Get Help from Chatbot" at bounding box center [801, 372] width 95 height 15
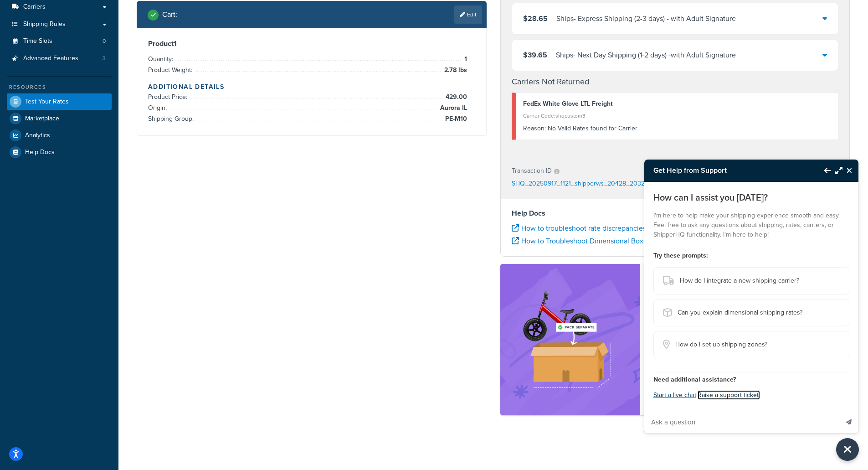
click at [730, 395] on link "Raise a support ticket." at bounding box center [728, 395] width 62 height 10
click at [672, 395] on button "Start a live chat" at bounding box center [674, 395] width 43 height 13
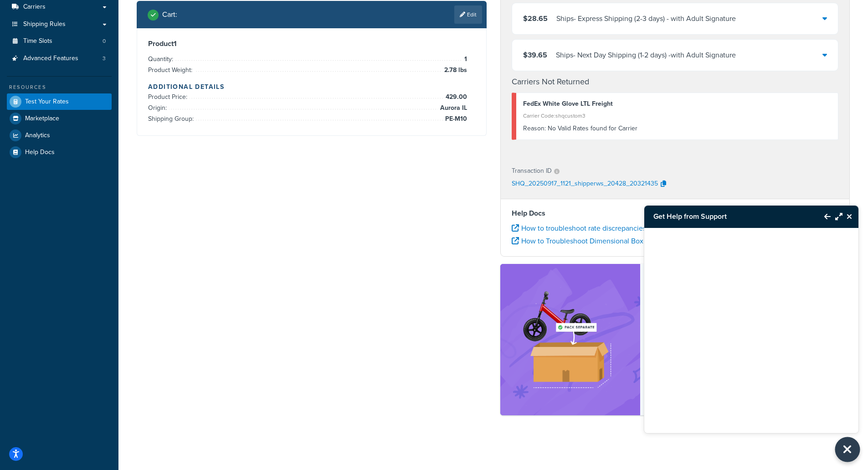
click at [852, 447] on icon "Close Resource Center" at bounding box center [847, 449] width 10 height 13
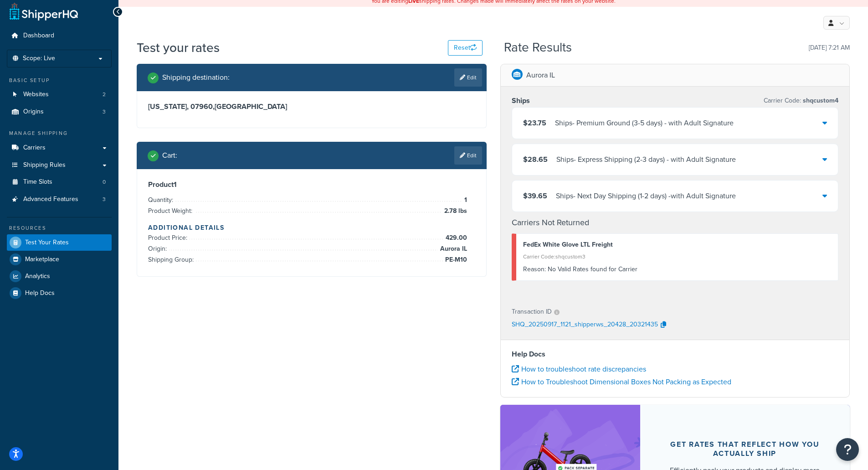
scroll to position [0, 0]
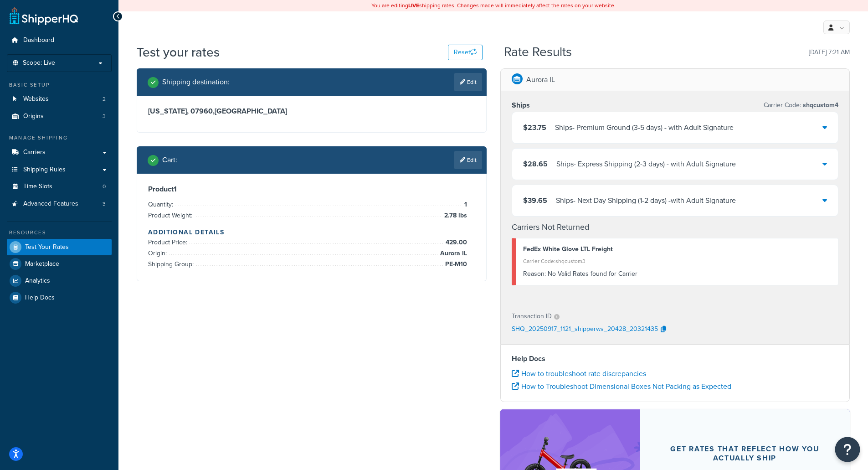
click at [852, 450] on button "Open Resource Center" at bounding box center [847, 449] width 25 height 25
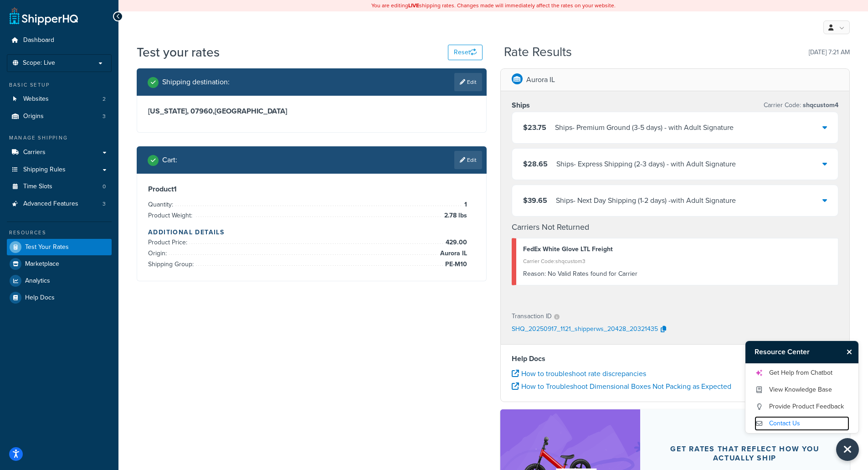
click at [777, 422] on link "Contact Us" at bounding box center [801, 423] width 95 height 15
click at [790, 371] on link "Get Help from Chatbot" at bounding box center [801, 372] width 95 height 15
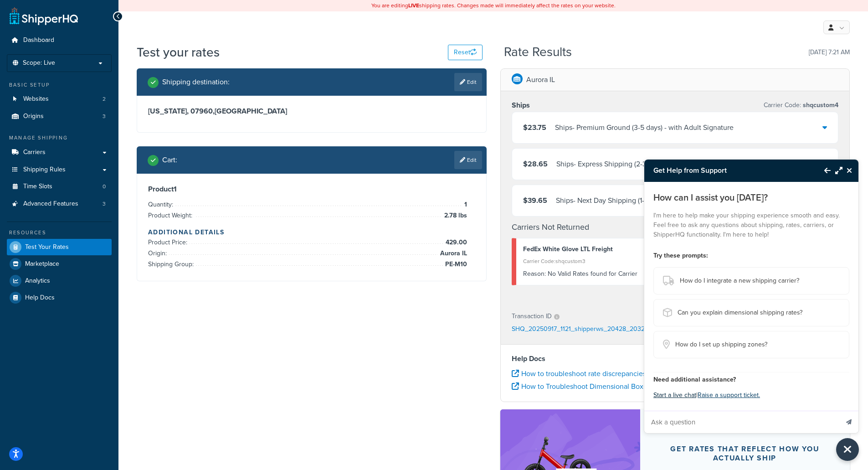
click at [675, 400] on button "Start a live chat" at bounding box center [674, 395] width 43 height 13
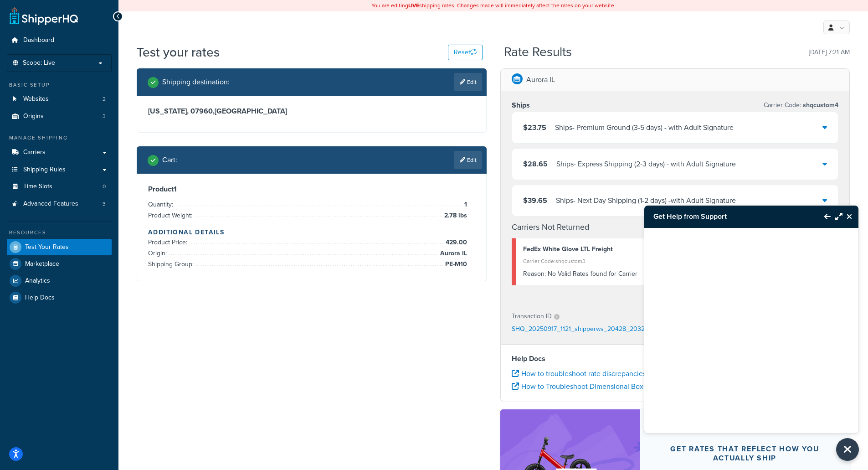
click at [828, 214] on icon "Back to Resource Center" at bounding box center [827, 216] width 6 height 7
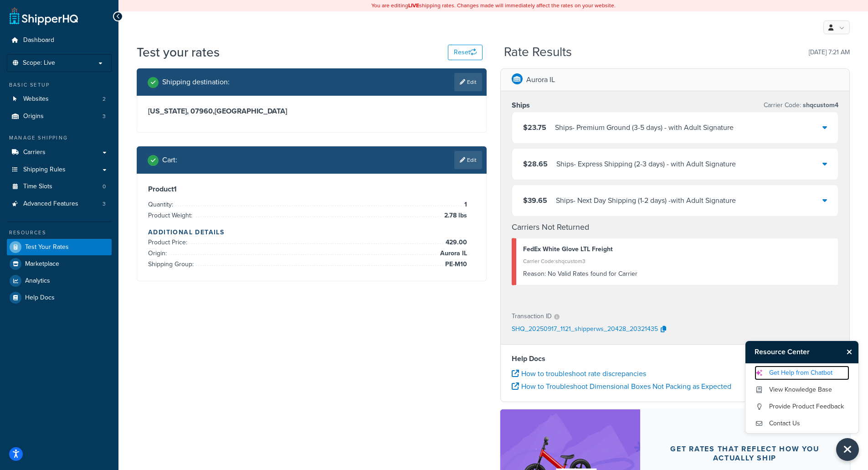
click at [780, 372] on link "Get Help from Chatbot" at bounding box center [801, 372] width 95 height 15
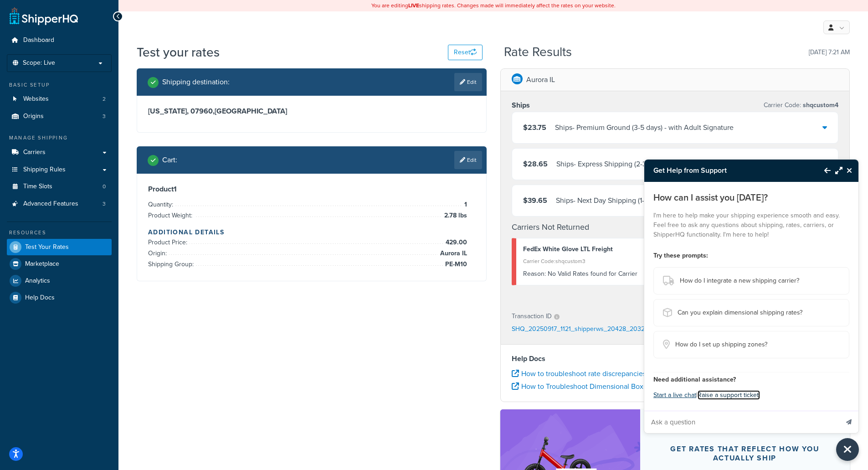
click at [735, 396] on link "Raise a support ticket." at bounding box center [728, 395] width 62 height 10
click at [675, 394] on button "Start a live chat" at bounding box center [674, 395] width 43 height 13
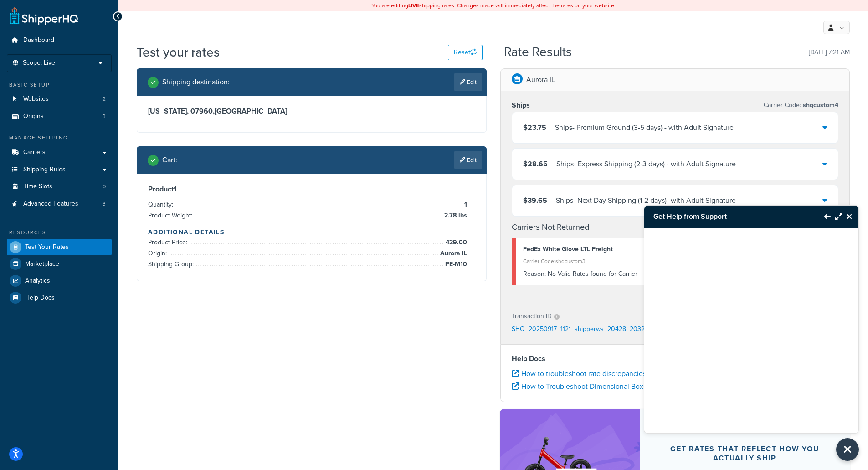
click at [848, 216] on icon "Close Resource Center" at bounding box center [848, 216] width 5 height 7
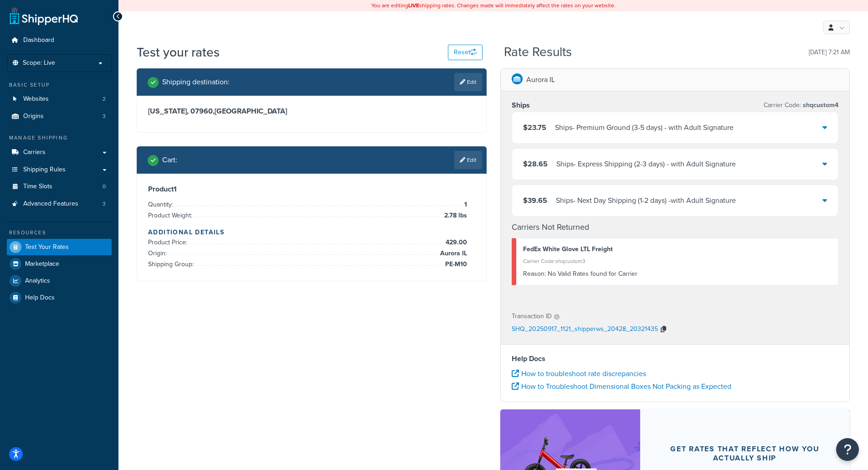
click at [665, 330] on button "button" at bounding box center [663, 330] width 11 height 14
click at [713, 128] on div "Ships - Premium Ground (3-5 days) - with Adult Signature" at bounding box center [644, 127] width 179 height 13
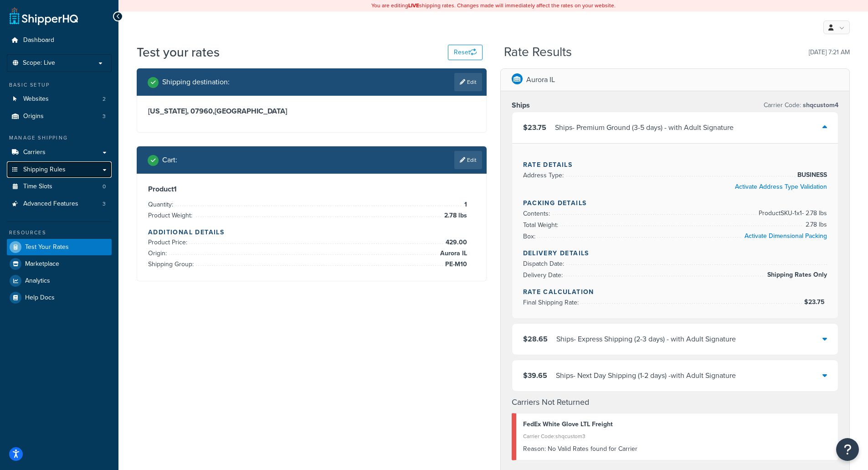
click at [89, 166] on link "Shipping Rules" at bounding box center [59, 169] width 105 height 17
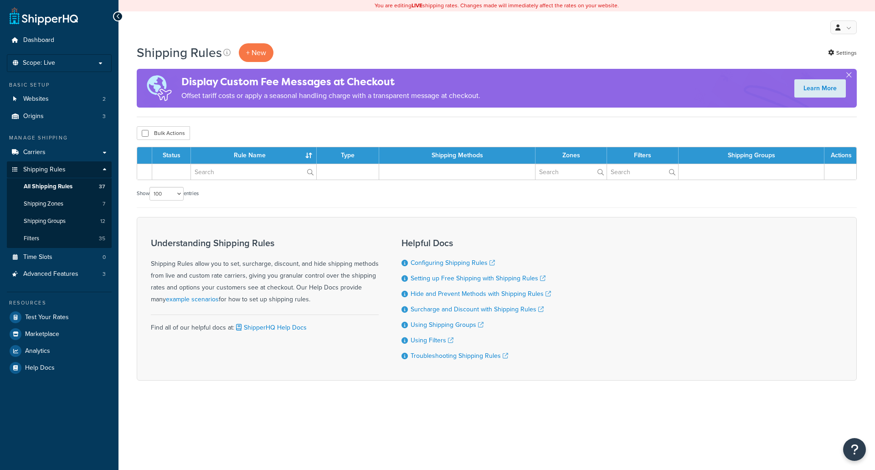
select select "100"
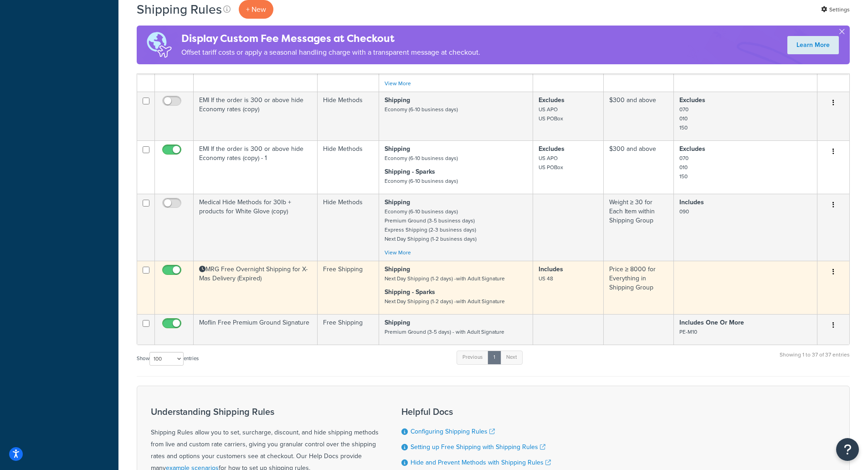
scroll to position [1954, 0]
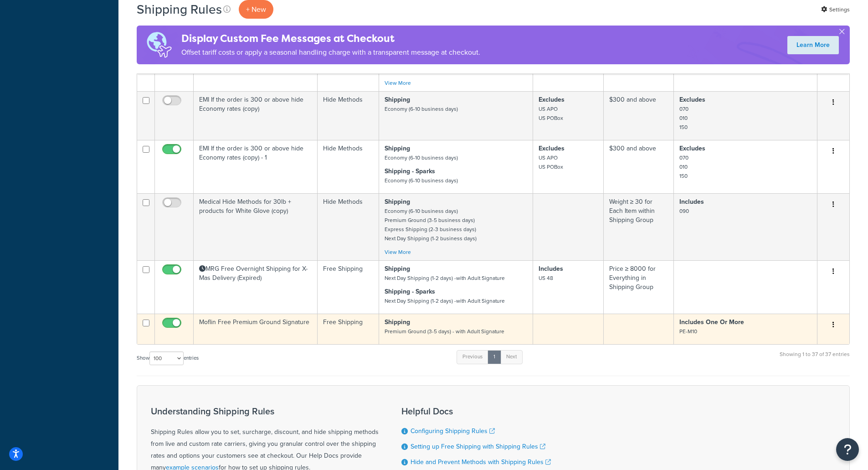
click at [253, 323] on td "Moflin Free Premium Ground Signature" at bounding box center [256, 328] width 124 height 31
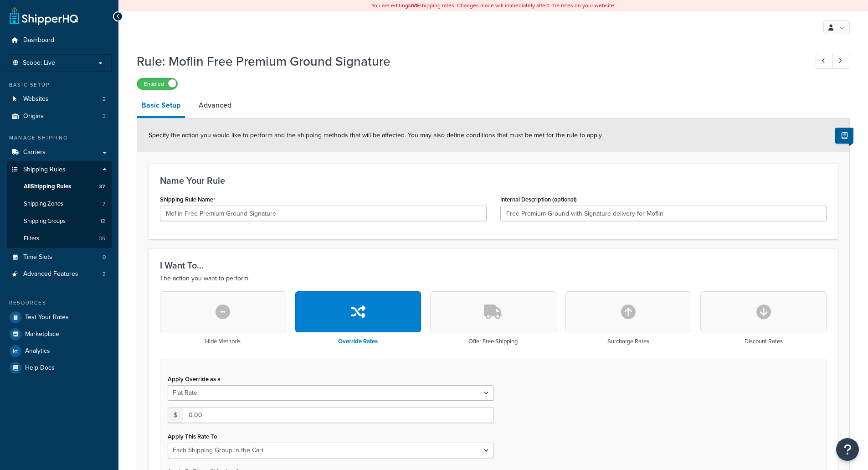
select select "SHIPPING_GROUP"
click at [224, 106] on link "Advanced" at bounding box center [215, 105] width 42 height 22
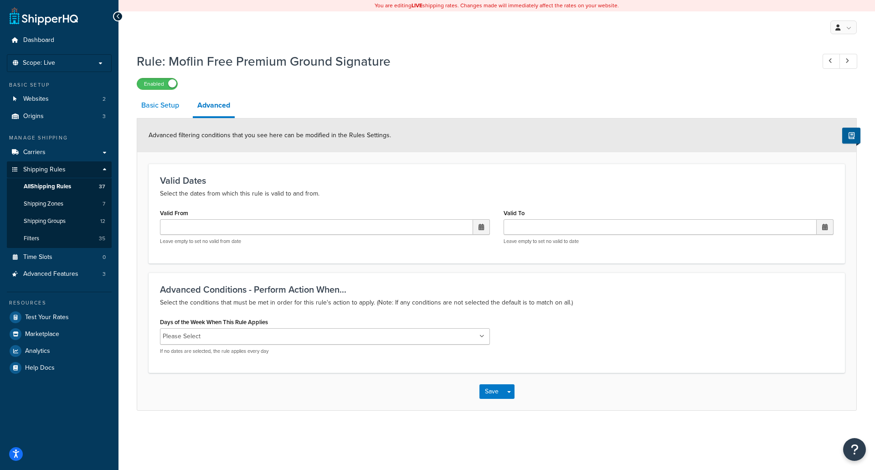
click at [160, 105] on link "Basic Setup" at bounding box center [160, 105] width 47 height 22
select select "SHIPPING_GROUP"
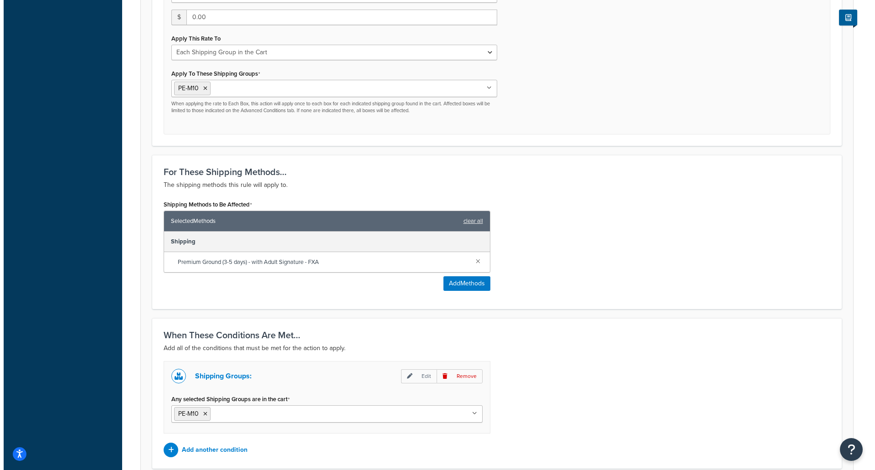
scroll to position [410, 0]
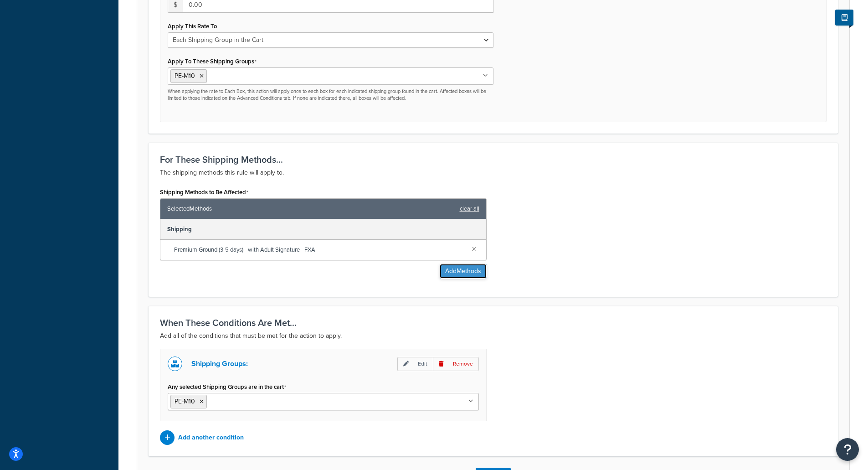
click at [464, 272] on button "Add Methods" at bounding box center [463, 271] width 47 height 15
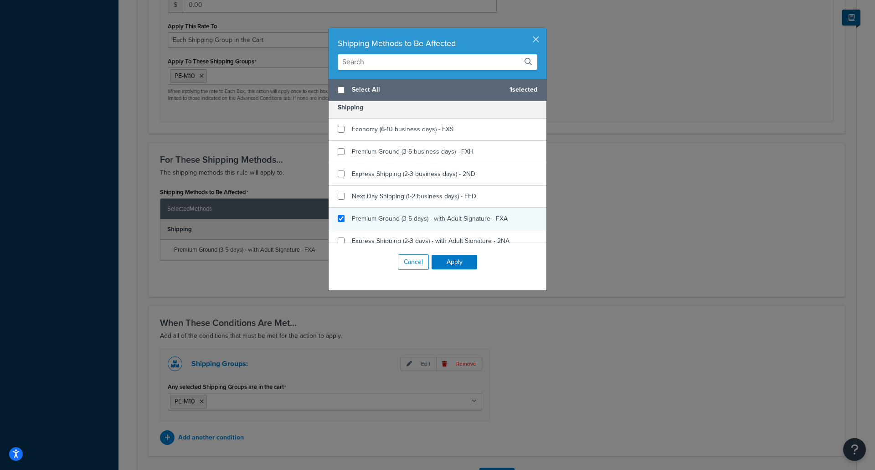
scroll to position [137, 0]
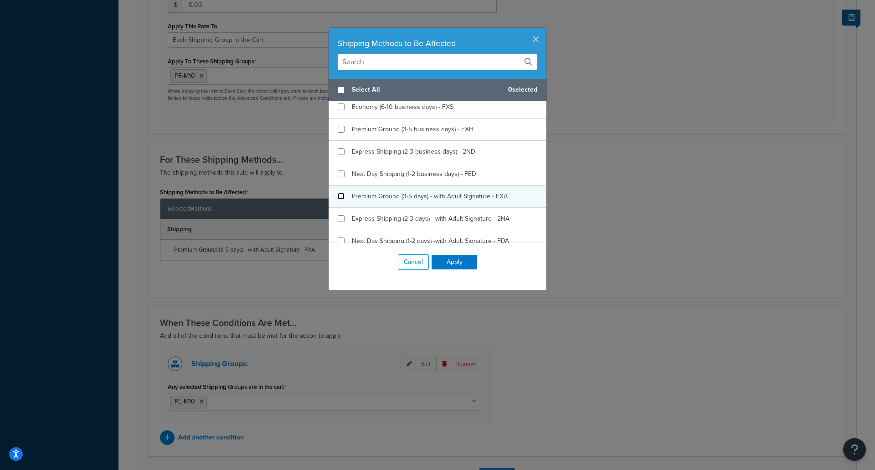
click at [338, 196] on input "checkbox" at bounding box center [341, 196] width 7 height 7
checkbox input "false"
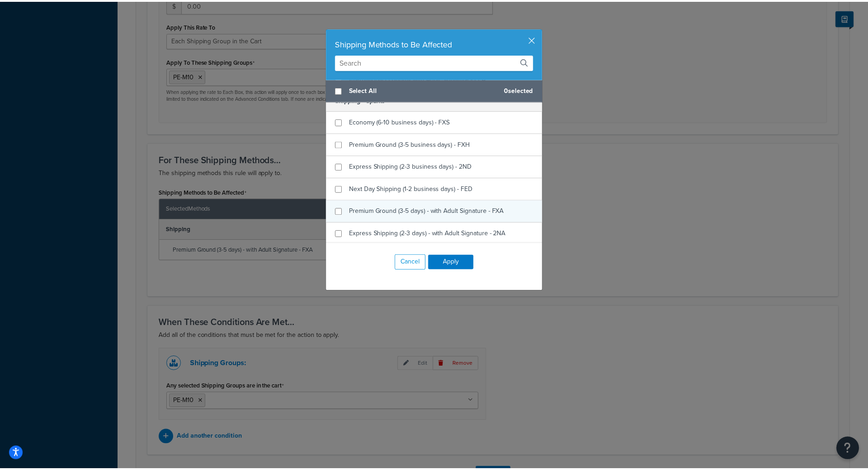
scroll to position [364, 0]
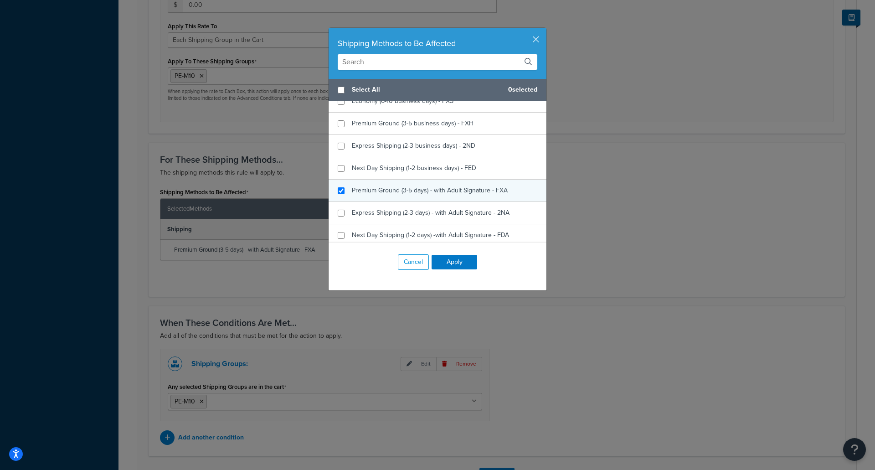
checkbox input "true"
click at [354, 195] on span "Premium Ground (3-5 days) - with Adult Signature - FXA" at bounding box center [430, 190] width 156 height 10
click at [459, 263] on button "Apply" at bounding box center [454, 262] width 46 height 15
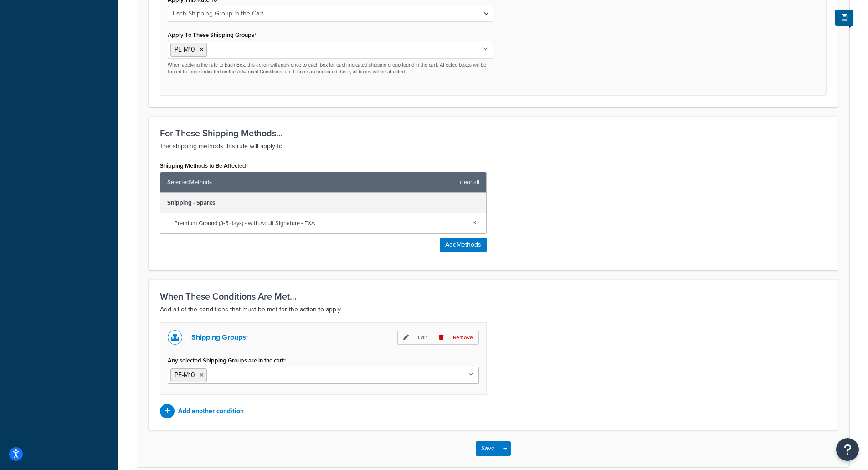
scroll to position [481, 0]
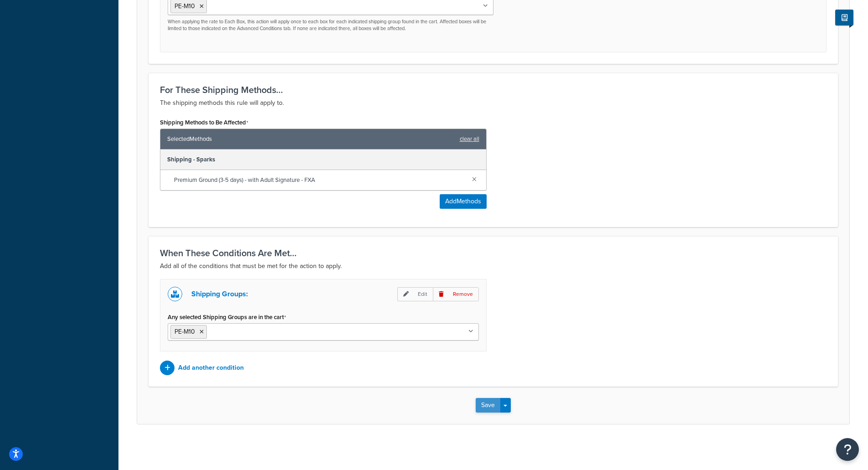
click at [487, 410] on button "Save" at bounding box center [488, 405] width 25 height 15
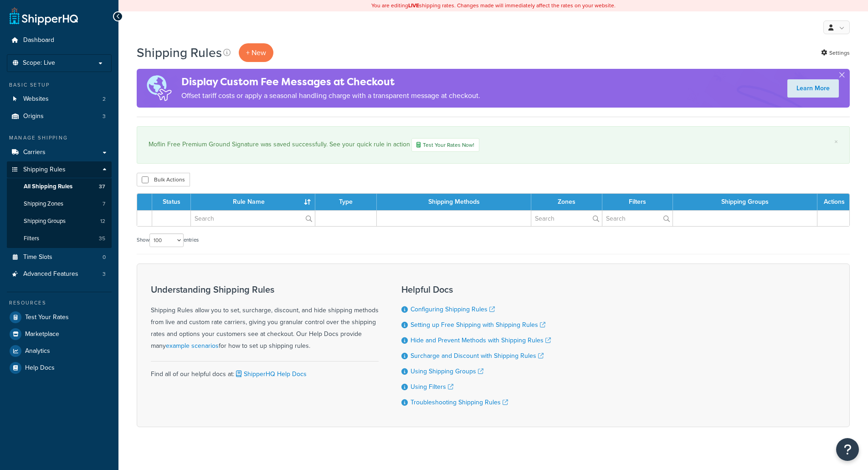
select select "100"
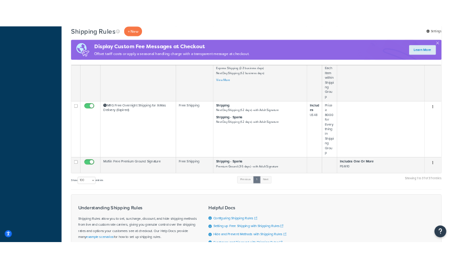
scroll to position [2825, 0]
